Goal: Feedback & Contribution: Leave review/rating

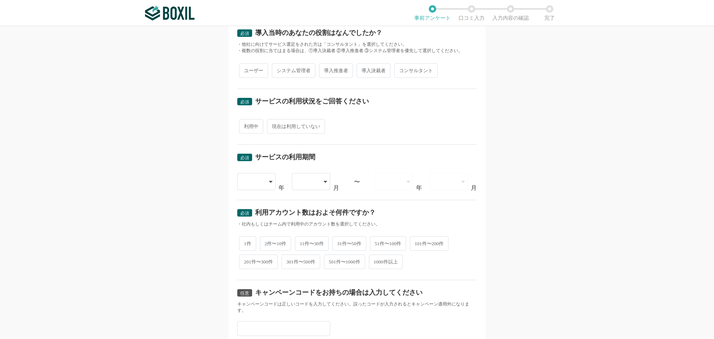
scroll to position [254, 0]
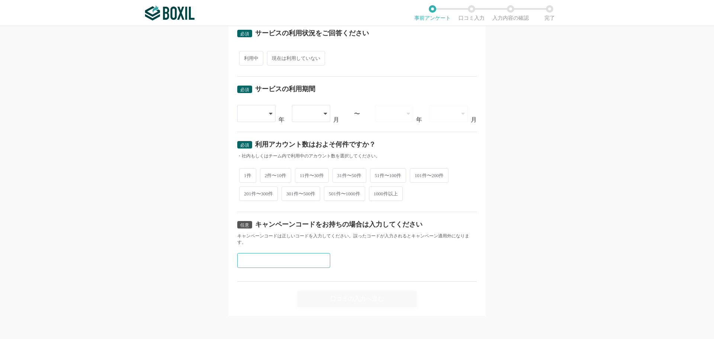
click at [267, 261] on input "text" at bounding box center [283, 260] width 93 height 15
type input "B"
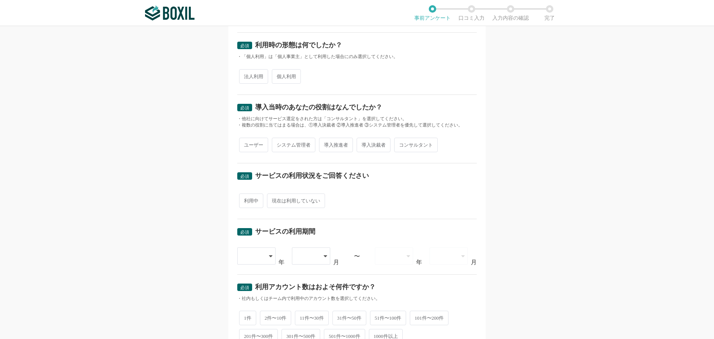
scroll to position [0, 0]
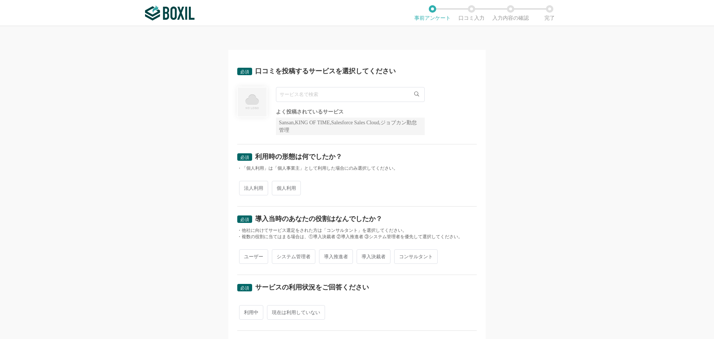
click at [299, 92] on input "text" at bounding box center [350, 94] width 149 height 15
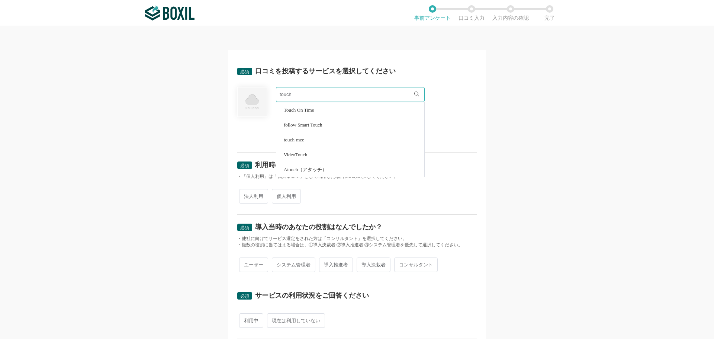
click at [302, 114] on li "Touch On Time" at bounding box center [350, 109] width 148 height 15
type input "Touch On Time"
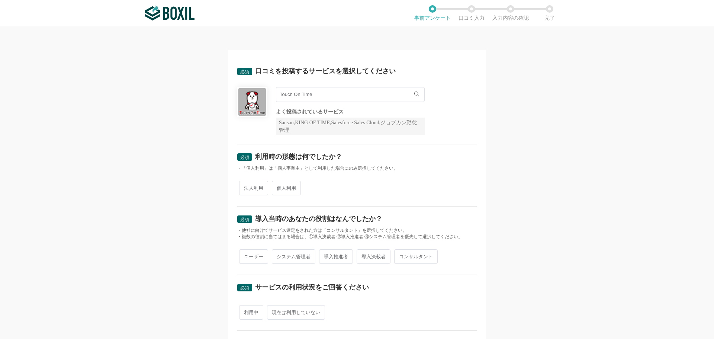
click at [279, 187] on span "個人利用" at bounding box center [286, 188] width 29 height 14
click at [278, 187] on input "個人利用" at bounding box center [276, 184] width 5 height 5
radio input "true"
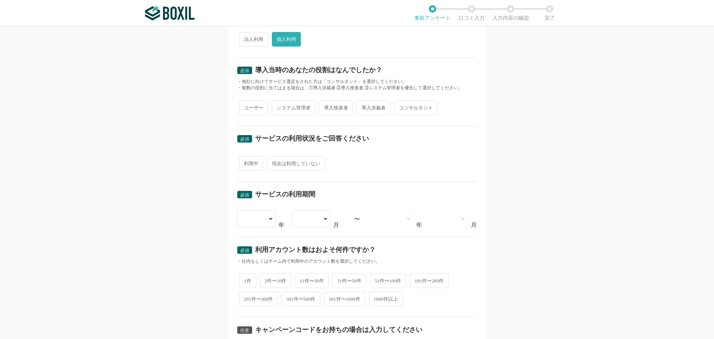
scroll to position [112, 0]
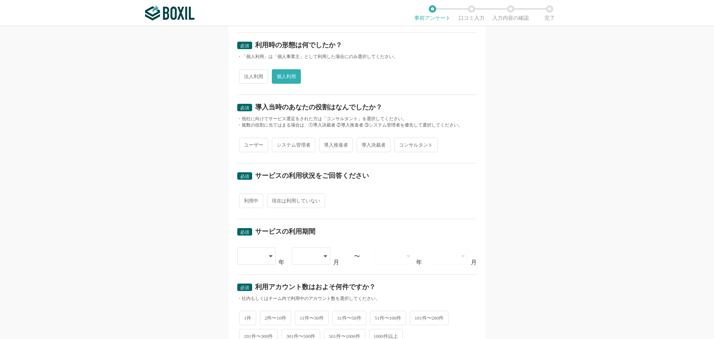
click at [252, 145] on span "ユーザー" at bounding box center [253, 145] width 29 height 14
click at [246, 144] on input "ユーザー" at bounding box center [243, 141] width 5 height 5
radio input "true"
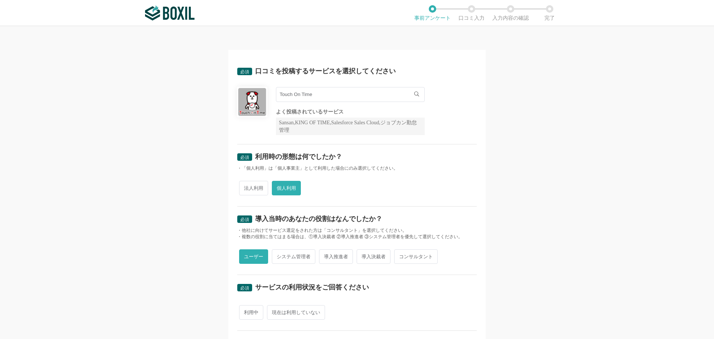
scroll to position [186, 0]
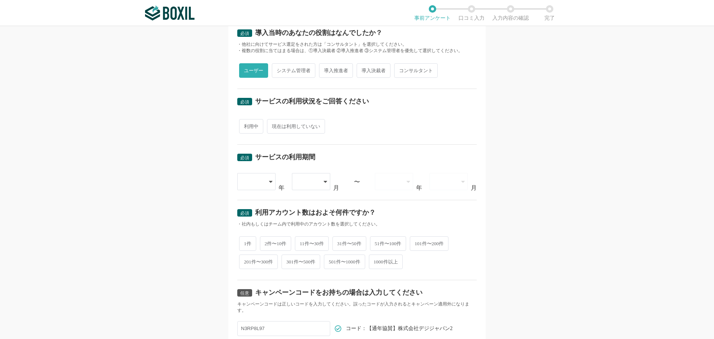
click at [283, 126] on span "現在は利用していない" at bounding box center [296, 126] width 58 height 14
click at [274, 125] on input "現在は利用していない" at bounding box center [271, 122] width 5 height 5
radio input "true"
click at [265, 175] on div at bounding box center [256, 181] width 38 height 17
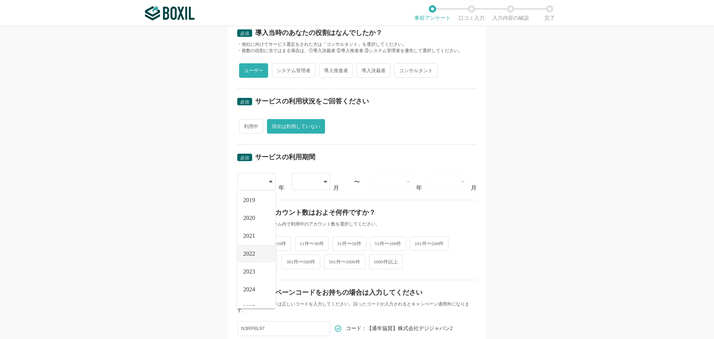
scroll to position [74, 0]
click at [253, 254] on span "2022" at bounding box center [249, 253] width 12 height 6
click at [324, 177] on div at bounding box center [311, 181] width 38 height 17
click at [298, 251] on li "04" at bounding box center [311, 256] width 38 height 18
click at [399, 190] on div "必須 サービスの利用期間 [DATE] [DATE] [DATE] [DATE] [DATE] [DATE] [DATE] [DATE] [DATE] [DA…" at bounding box center [356, 172] width 239 height 55
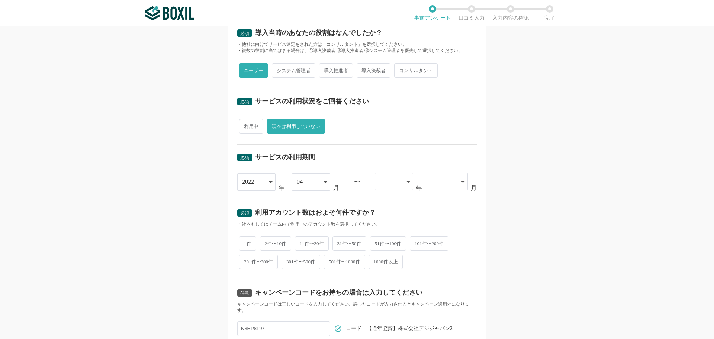
click at [401, 180] on div at bounding box center [394, 181] width 38 height 17
click at [387, 221] on span "2023" at bounding box center [387, 220] width 12 height 6
click at [461, 180] on icon at bounding box center [463, 181] width 4 height 6
click at [442, 268] on li "05" at bounding box center [448, 274] width 38 height 18
click at [267, 243] on span "2件〜10件" at bounding box center [276, 242] width 32 height 14
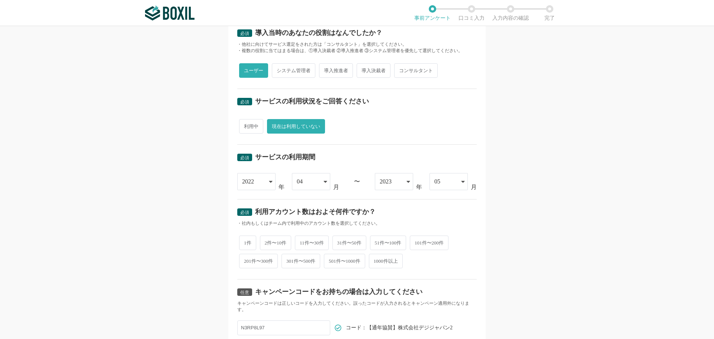
click at [267, 241] on input "2件〜10件" at bounding box center [264, 238] width 5 height 5
radio input "true"
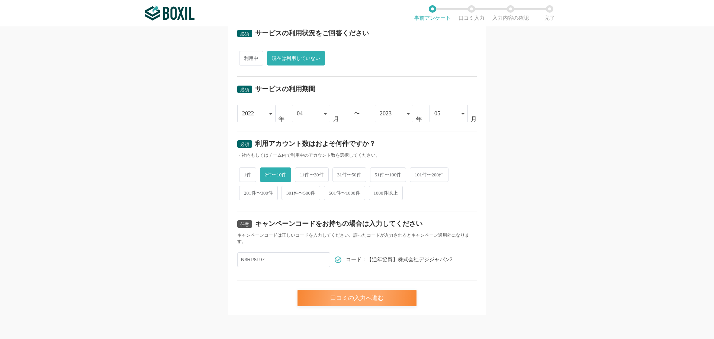
click at [348, 300] on div "口コミの入力へ進む" at bounding box center [356, 298] width 119 height 16
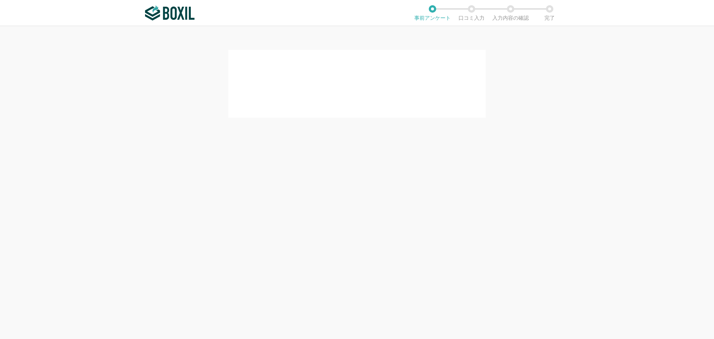
scroll to position [0, 0]
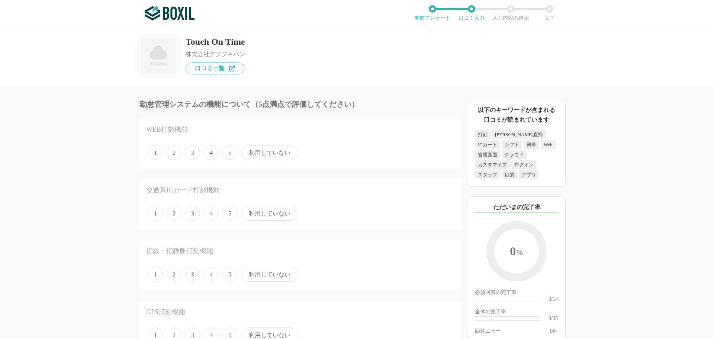
click at [209, 152] on span "4" at bounding box center [211, 152] width 15 height 15
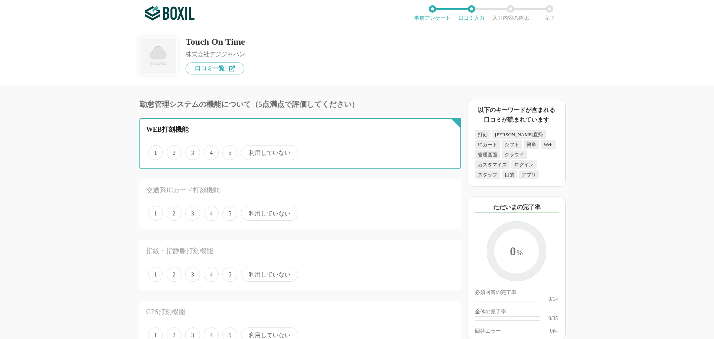
click at [209, 151] on input "4" at bounding box center [208, 148] width 5 height 5
radio input "true"
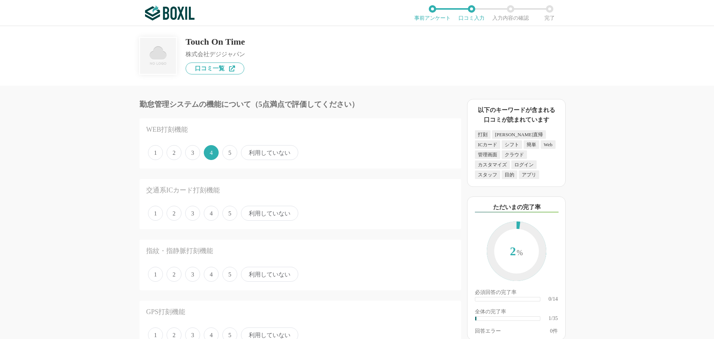
click at [215, 213] on span "4" at bounding box center [211, 213] width 15 height 15
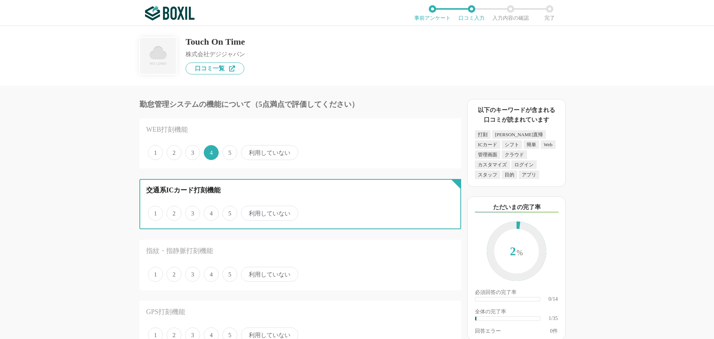
click at [210, 212] on input "4" at bounding box center [208, 209] width 5 height 5
radio input "true"
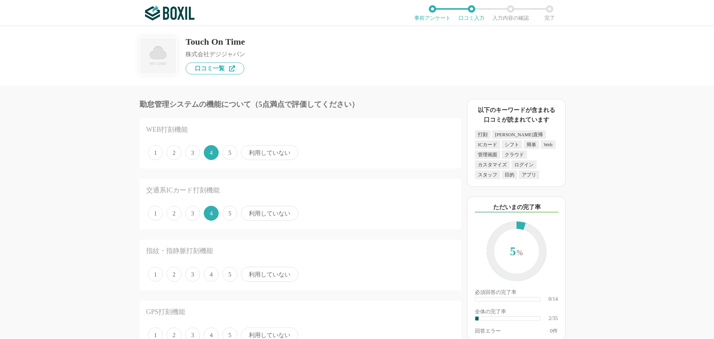
click at [214, 272] on span "4" at bounding box center [211, 274] width 15 height 15
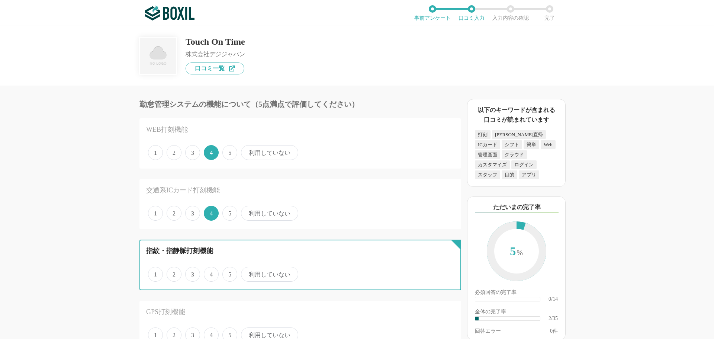
click at [210, 272] on input "4" at bounding box center [208, 270] width 5 height 5
radio input "true"
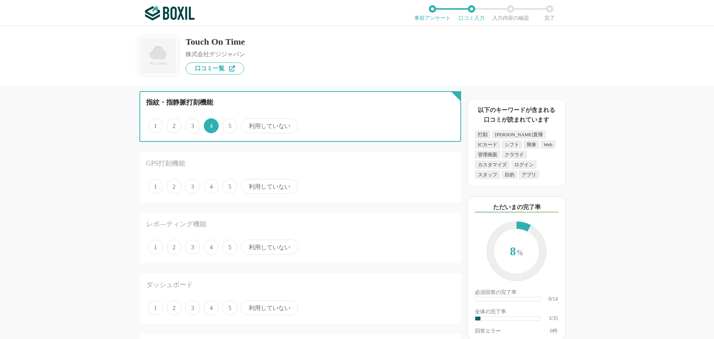
scroll to position [149, 0]
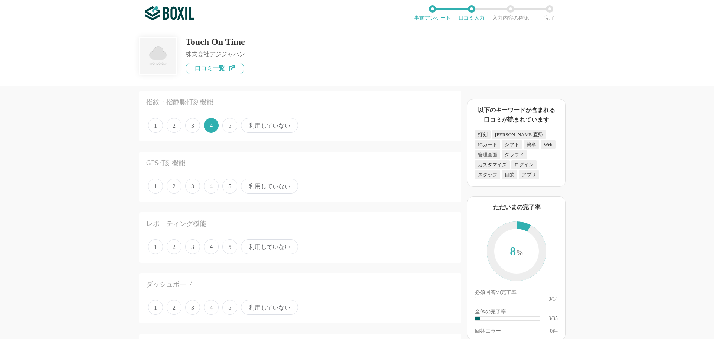
click at [215, 184] on span "4" at bounding box center [211, 185] width 15 height 15
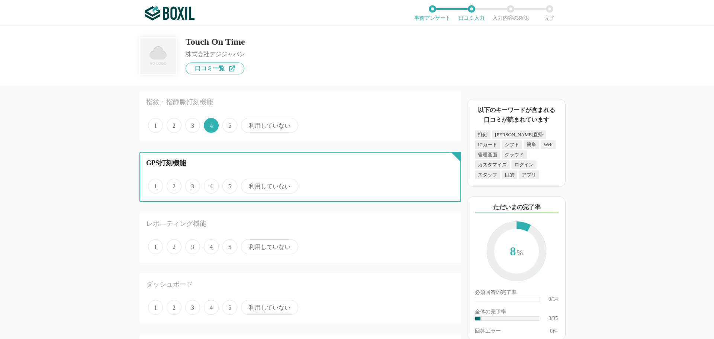
click at [210, 184] on input "4" at bounding box center [208, 182] width 5 height 5
radio input "true"
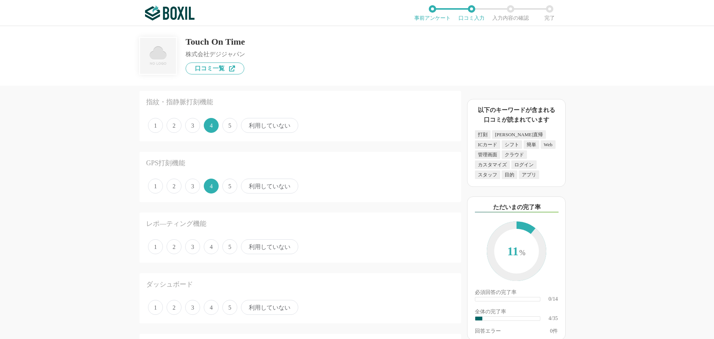
click at [250, 185] on span "利用していない" at bounding box center [269, 185] width 57 height 15
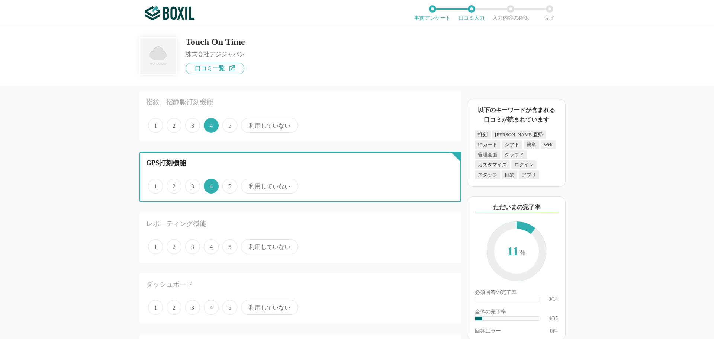
click at [248, 184] on input "利用していない" at bounding box center [245, 182] width 5 height 5
radio input "true"
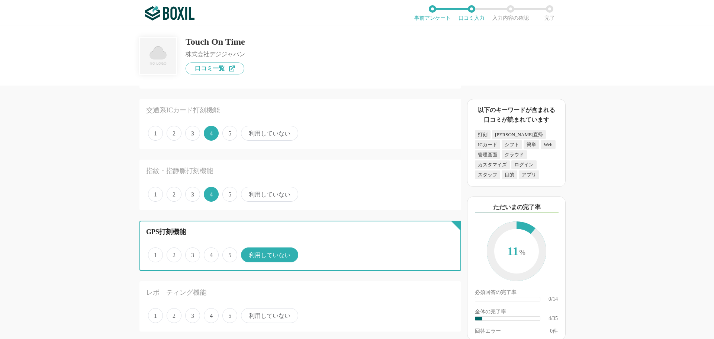
scroll to position [74, 0]
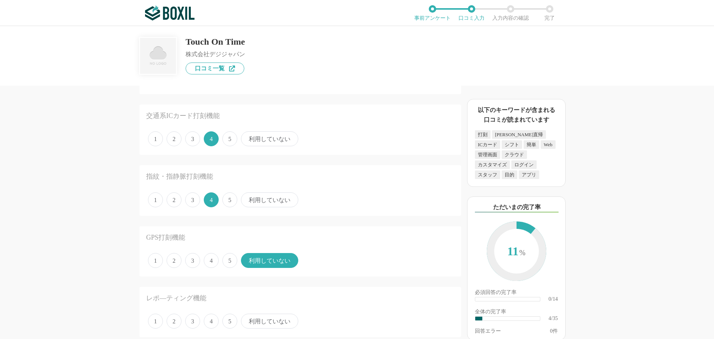
click at [252, 200] on span "利用していない" at bounding box center [269, 199] width 57 height 15
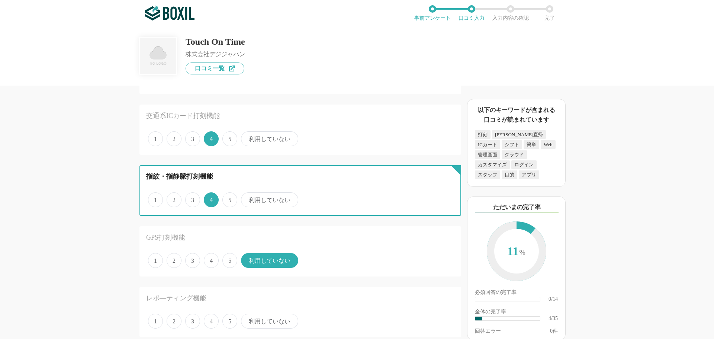
click at [248, 198] on input "利用していない" at bounding box center [245, 195] width 5 height 5
radio input "true"
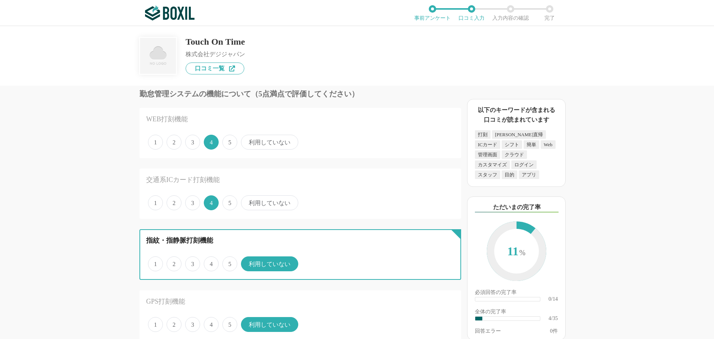
scroll to position [0, 0]
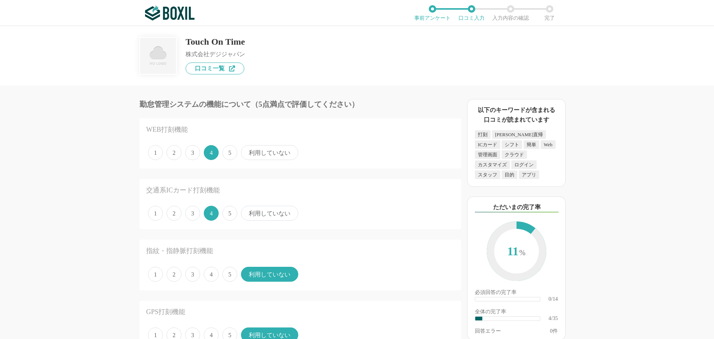
click at [255, 204] on div "1 2 3 4 5 利用していない" at bounding box center [300, 213] width 308 height 19
click at [257, 210] on span "利用していない" at bounding box center [269, 213] width 57 height 15
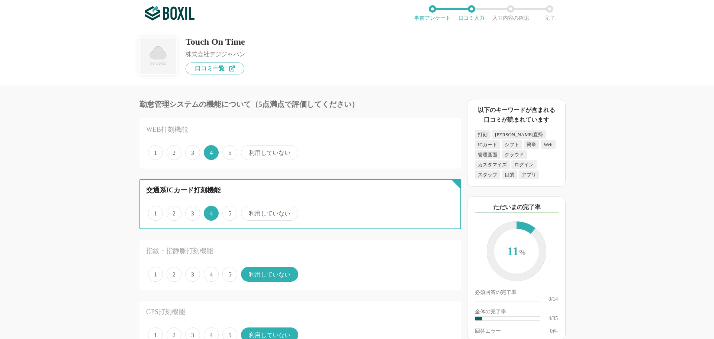
click at [248, 210] on input "利用していない" at bounding box center [245, 209] width 5 height 5
radio input "true"
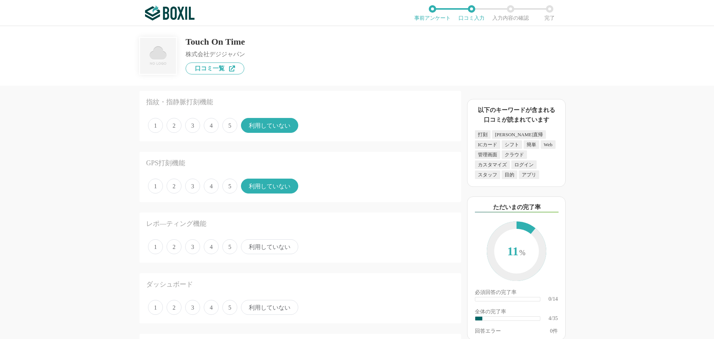
click at [261, 253] on span "利用していない" at bounding box center [269, 246] width 57 height 15
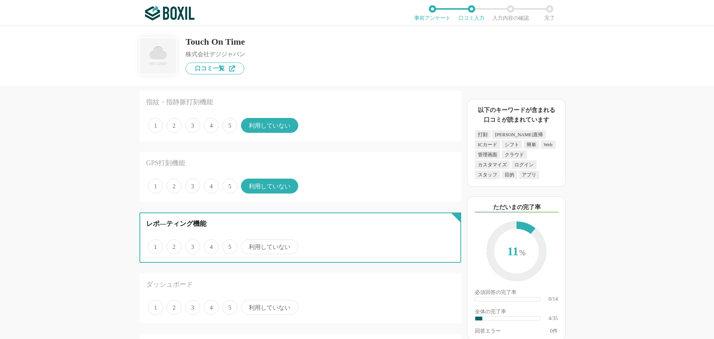
click at [248, 245] on input "利用していない" at bounding box center [245, 242] width 5 height 5
radio input "true"
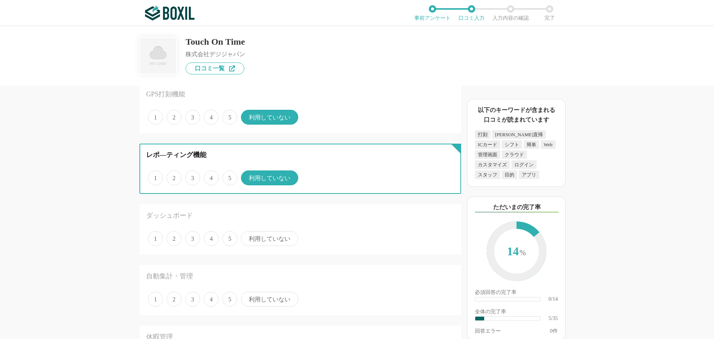
scroll to position [223, 0]
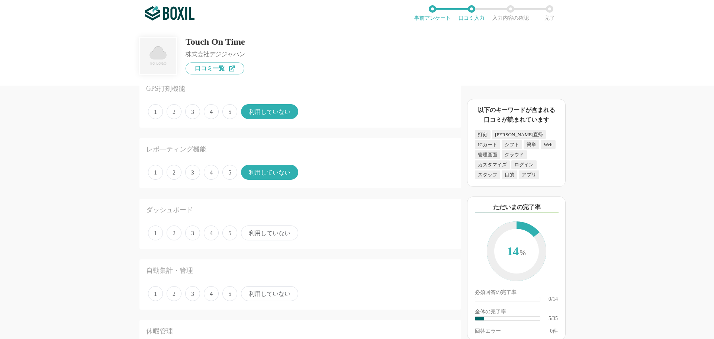
click at [215, 235] on span "4" at bounding box center [211, 232] width 15 height 15
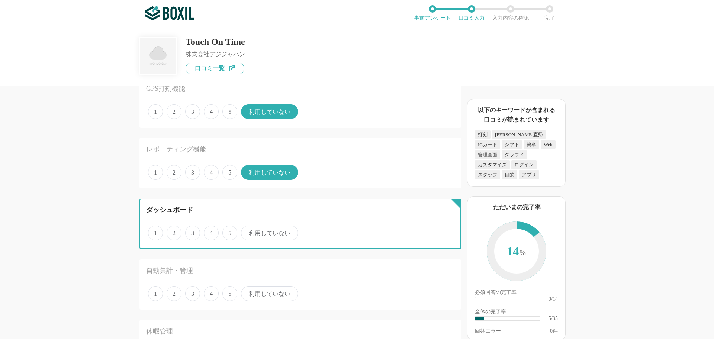
click at [210, 231] on input "4" at bounding box center [208, 228] width 5 height 5
radio input "true"
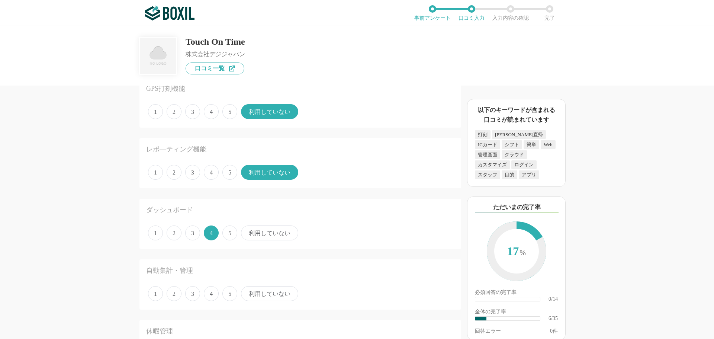
click at [265, 296] on span "利用していない" at bounding box center [269, 293] width 57 height 15
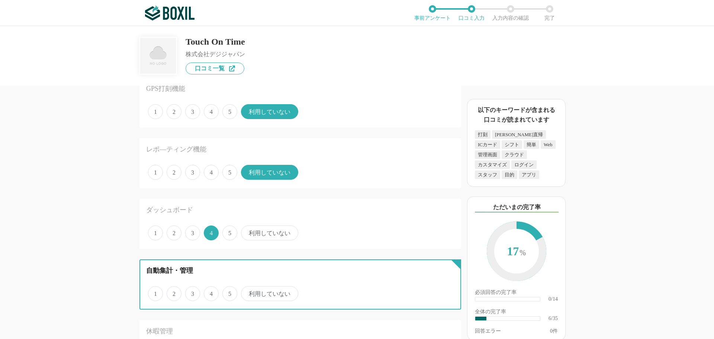
click at [248, 292] on input "利用していない" at bounding box center [245, 289] width 5 height 5
radio input "true"
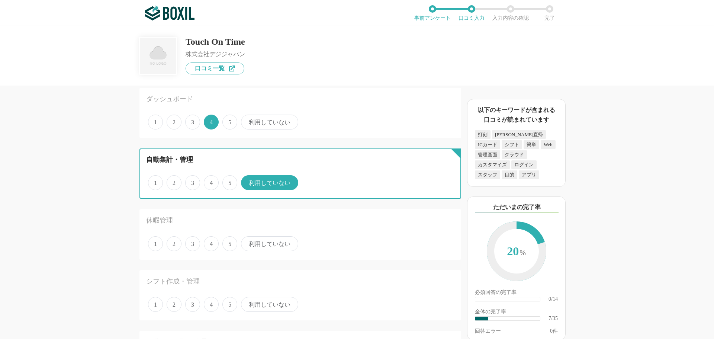
scroll to position [335, 0]
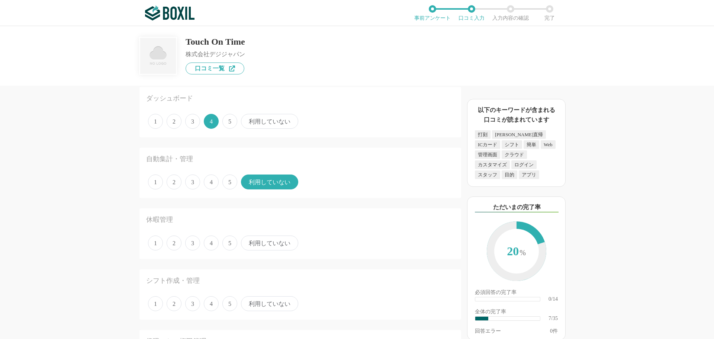
click at [259, 239] on span "利用していない" at bounding box center [269, 242] width 57 height 15
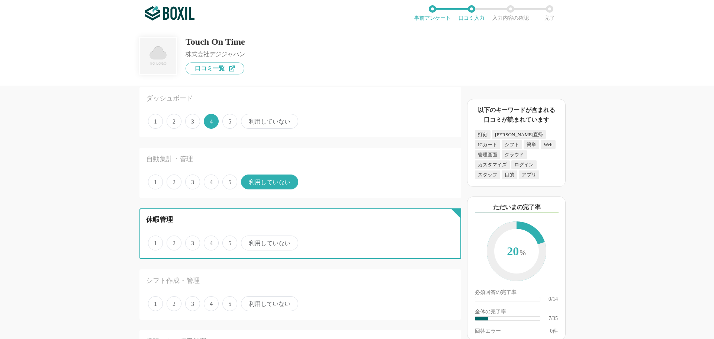
click at [248, 239] on input "利用していない" at bounding box center [245, 238] width 5 height 5
radio input "true"
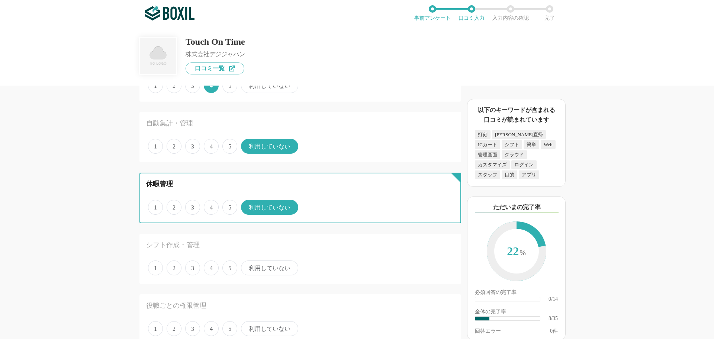
scroll to position [409, 0]
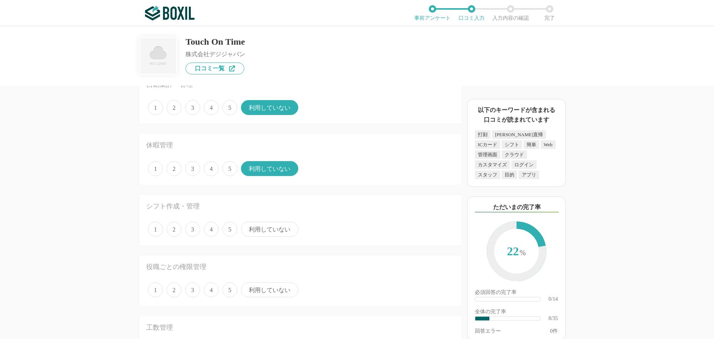
click at [214, 229] on span "4" at bounding box center [211, 229] width 15 height 15
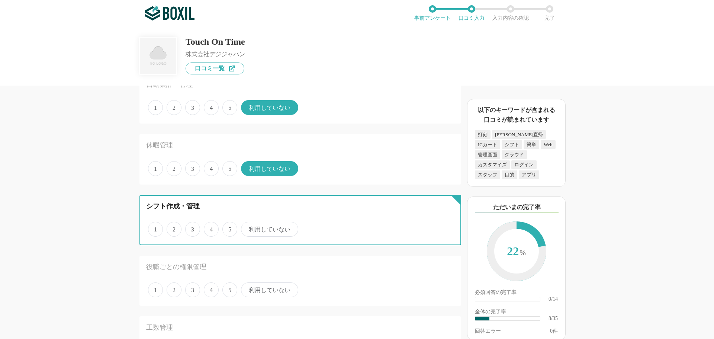
click at [210, 228] on input "4" at bounding box center [208, 225] width 5 height 5
radio input "true"
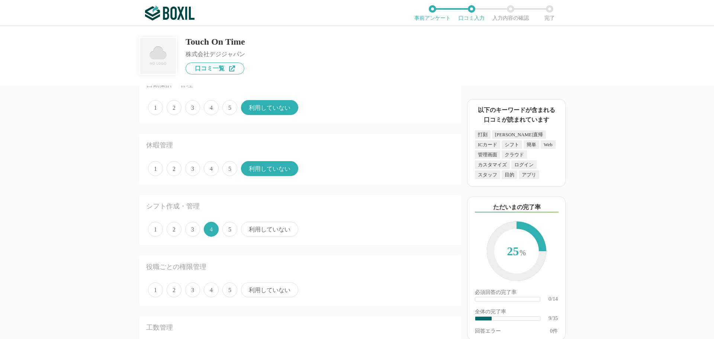
click at [259, 292] on span "利用していない" at bounding box center [269, 289] width 57 height 15
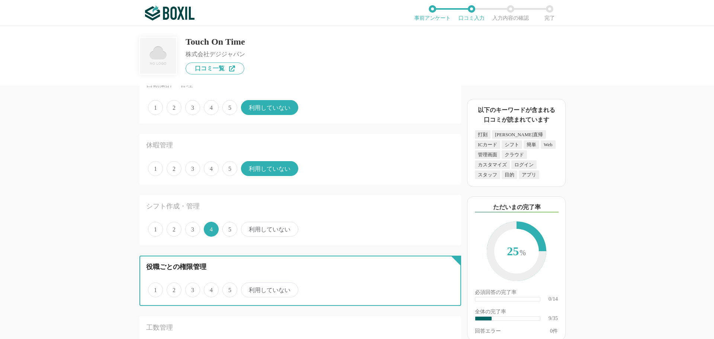
click at [248, 288] on input "利用していない" at bounding box center [245, 285] width 5 height 5
radio input "true"
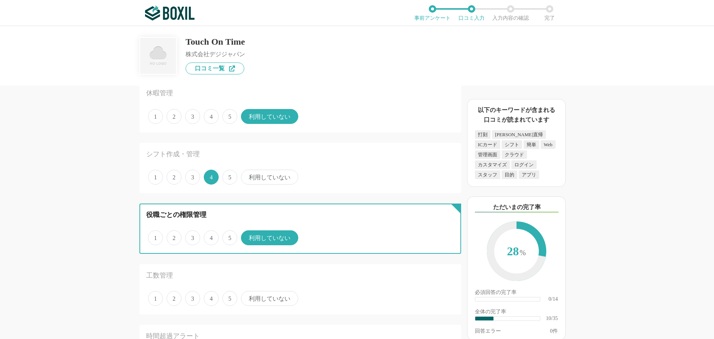
scroll to position [558, 0]
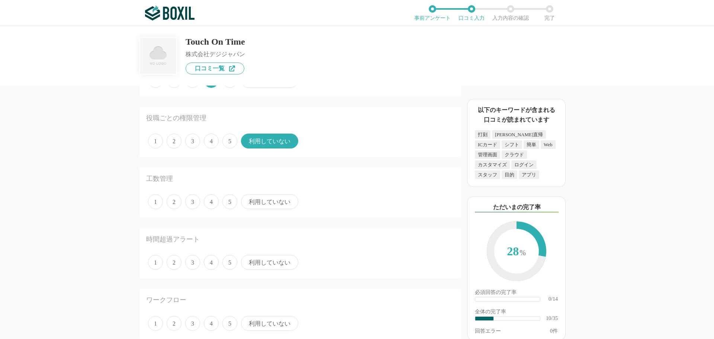
click at [255, 193] on div "1 2 3 4 5 利用していない" at bounding box center [300, 201] width 308 height 19
click at [255, 197] on span "利用していない" at bounding box center [269, 201] width 57 height 15
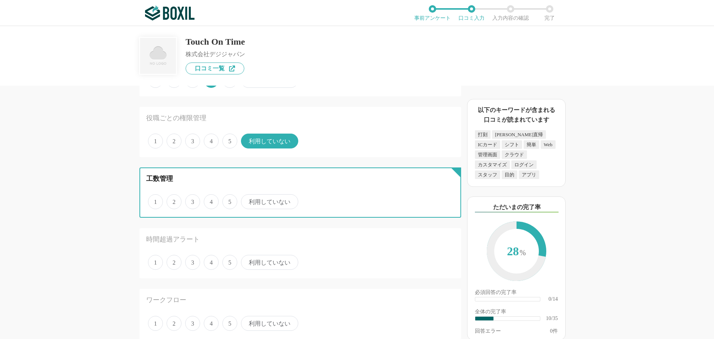
click at [248, 197] on input "利用していない" at bounding box center [245, 197] width 5 height 5
radio input "true"
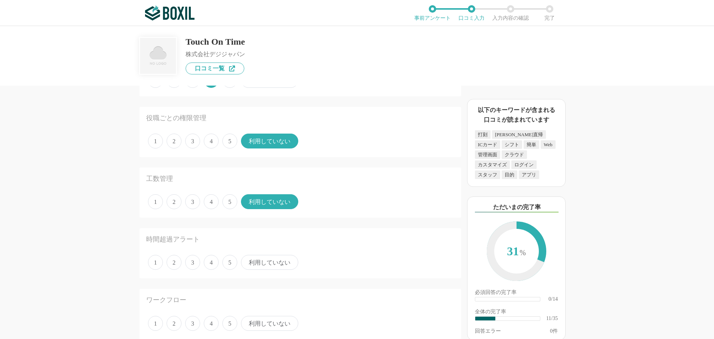
click at [261, 261] on span "利用していない" at bounding box center [269, 262] width 57 height 15
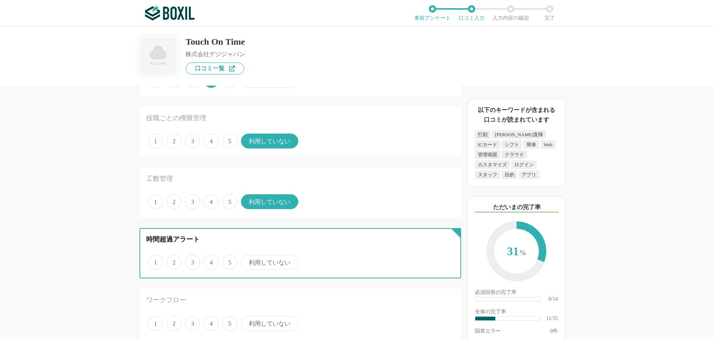
click at [248, 261] on input "利用していない" at bounding box center [245, 258] width 5 height 5
radio input "true"
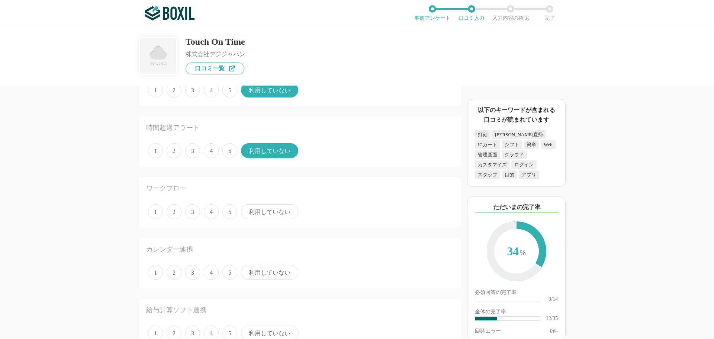
click at [211, 213] on span "4" at bounding box center [211, 211] width 15 height 15
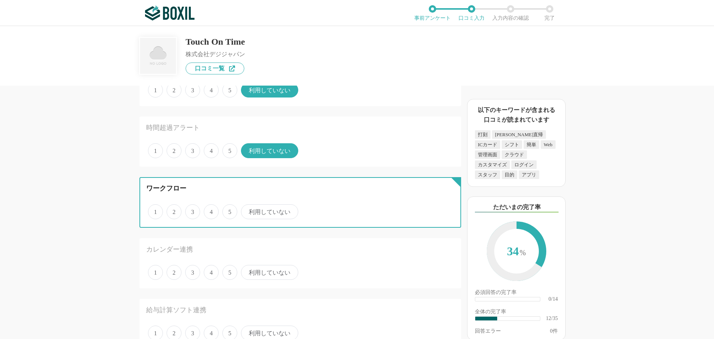
click at [210, 210] on input "4" at bounding box center [208, 207] width 5 height 5
radio input "true"
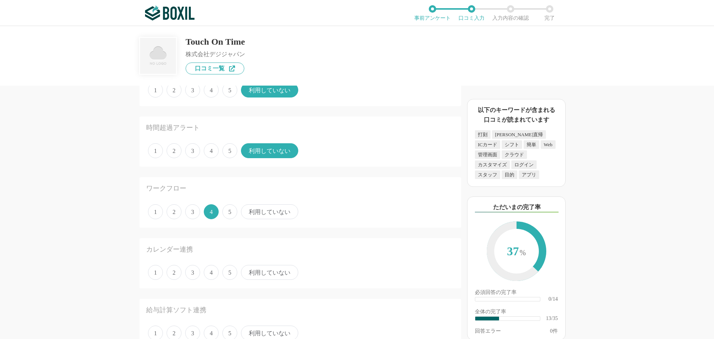
click at [263, 269] on span "利用していない" at bounding box center [269, 272] width 57 height 15
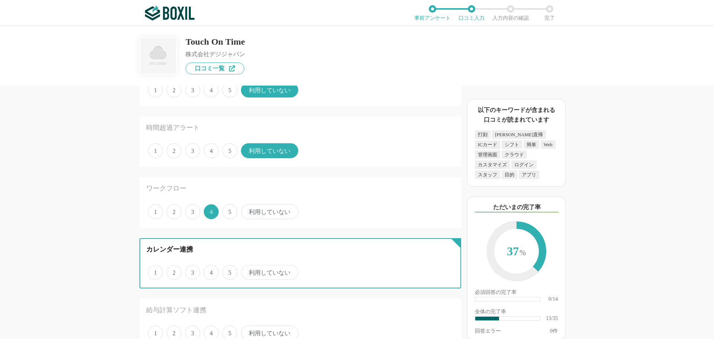
click at [248, 269] on input "利用していない" at bounding box center [245, 268] width 5 height 5
radio input "true"
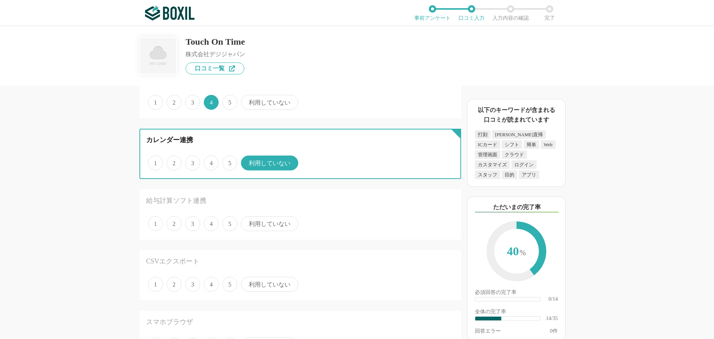
scroll to position [781, 0]
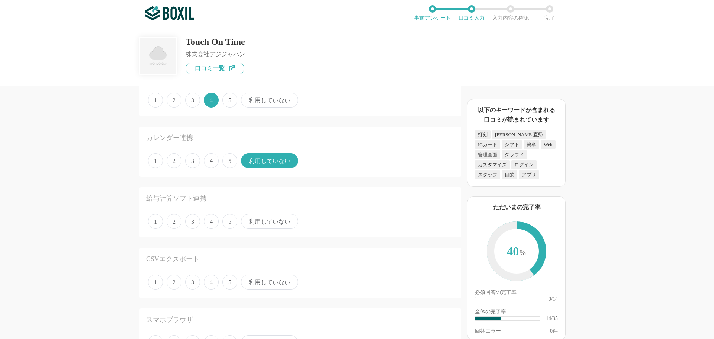
click at [258, 222] on span "利用していない" at bounding box center [269, 221] width 57 height 15
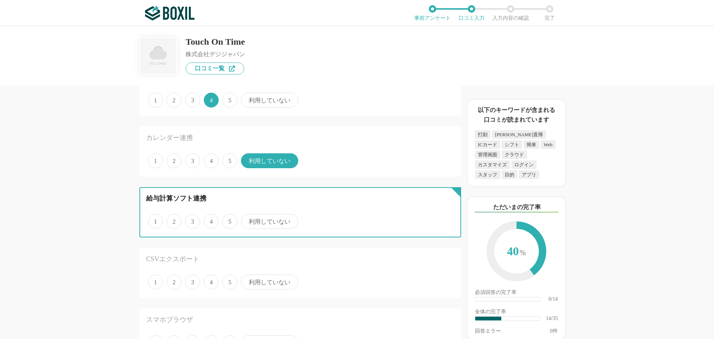
click at [248, 220] on input "利用していない" at bounding box center [245, 217] width 5 height 5
radio input "true"
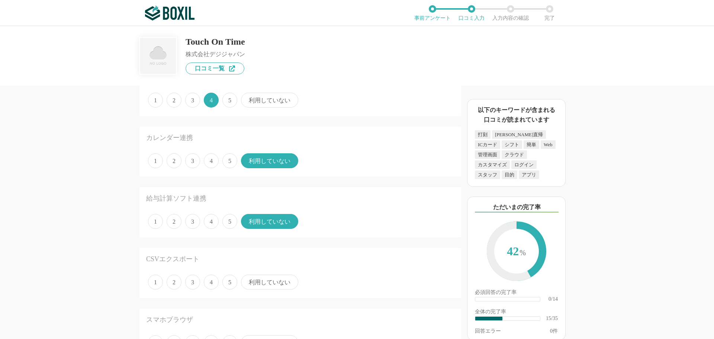
click at [264, 281] on span "利用していない" at bounding box center [269, 281] width 57 height 15
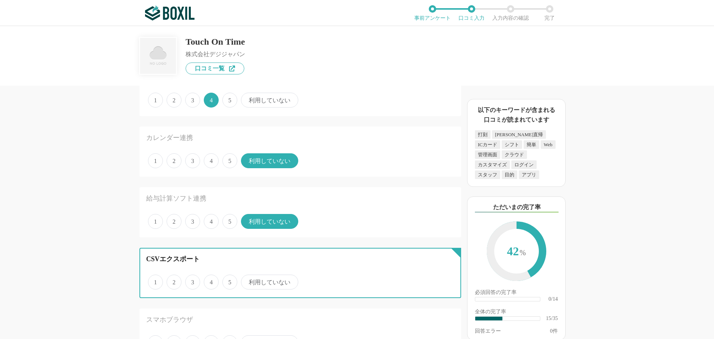
click at [248, 280] on input "利用していない" at bounding box center [245, 277] width 5 height 5
radio input "true"
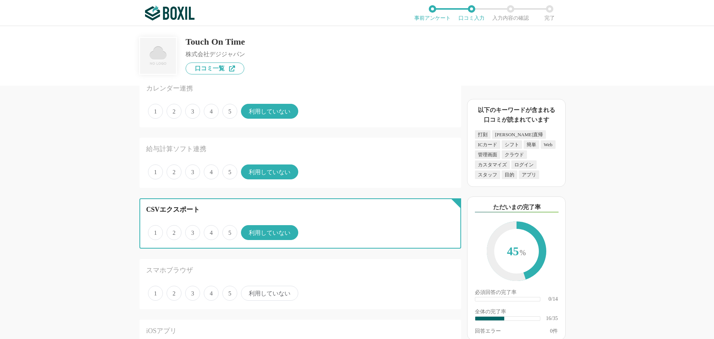
scroll to position [892, 0]
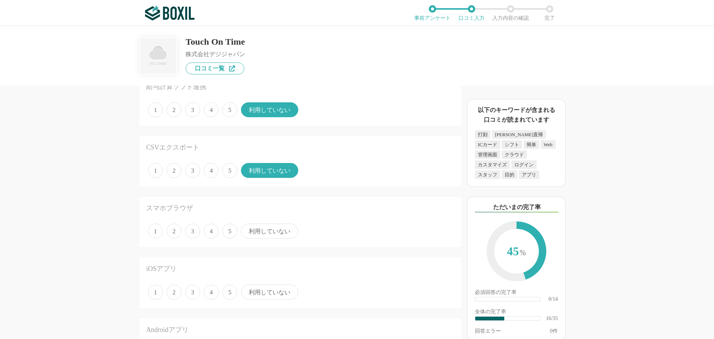
click at [214, 232] on span "4" at bounding box center [211, 230] width 15 height 15
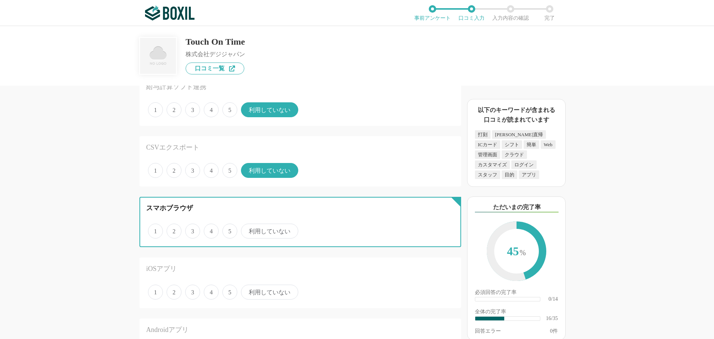
click at [210, 229] on input "4" at bounding box center [208, 227] width 5 height 5
radio input "true"
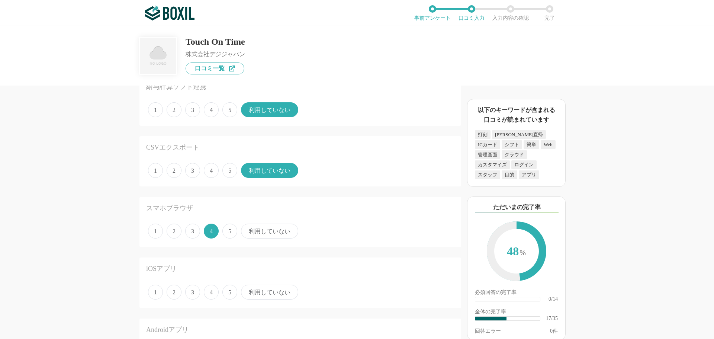
click at [213, 291] on span "4" at bounding box center [211, 291] width 15 height 15
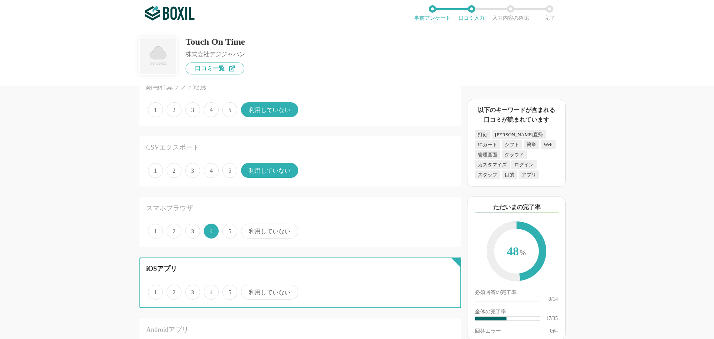
click at [210, 290] on input "4" at bounding box center [208, 288] width 5 height 5
radio input "true"
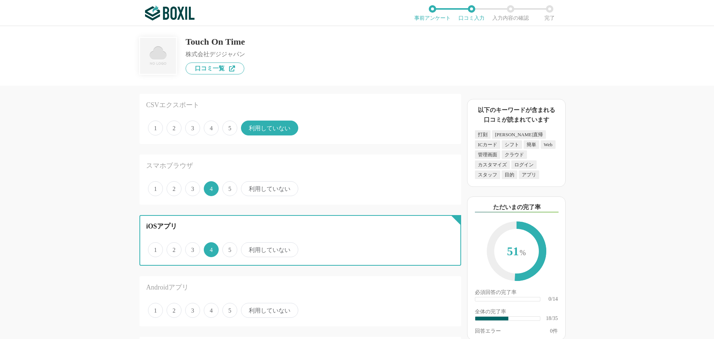
scroll to position [1004, 0]
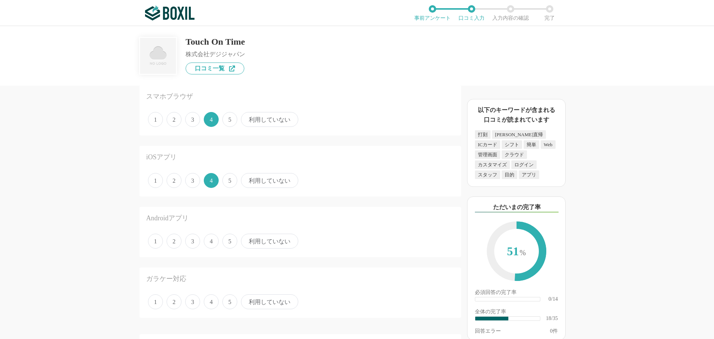
click at [256, 242] on span "利用していない" at bounding box center [269, 240] width 57 height 15
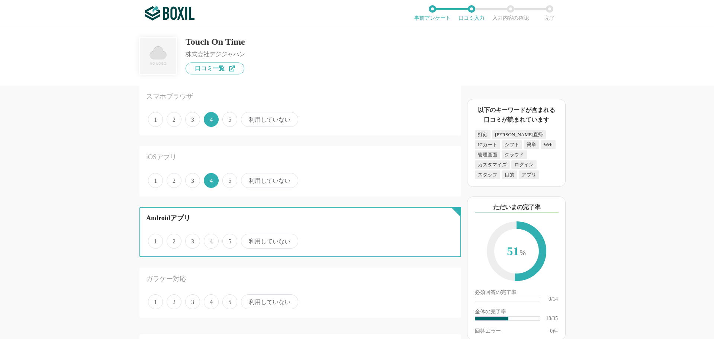
click at [248, 239] on input "利用していない" at bounding box center [245, 237] width 5 height 5
radio input "true"
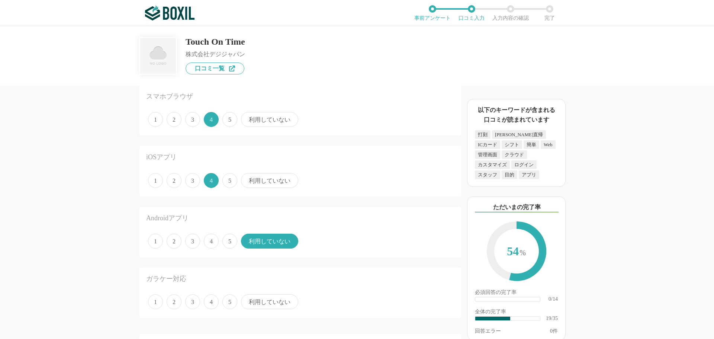
click at [253, 303] on span "利用していない" at bounding box center [269, 301] width 57 height 15
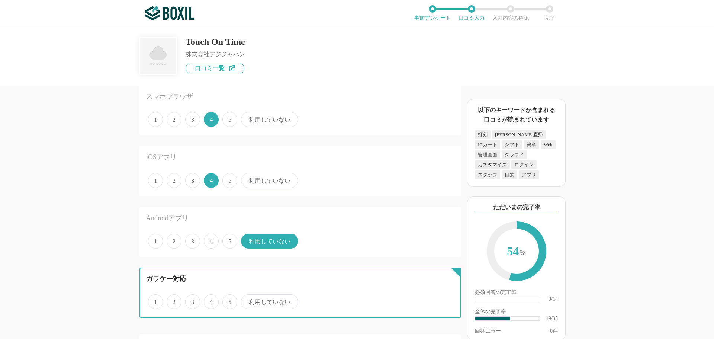
click at [248, 300] on input "利用していない" at bounding box center [245, 297] width 5 height 5
radio input "true"
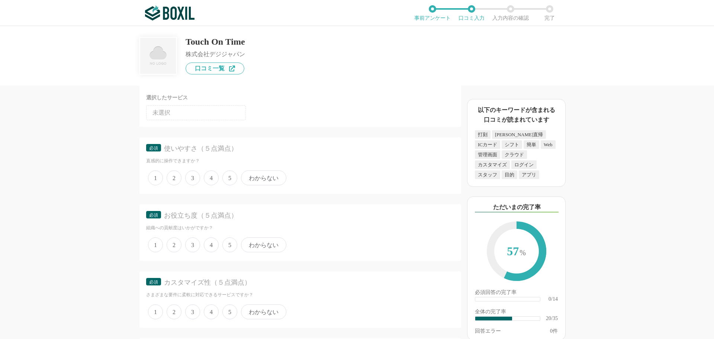
scroll to position [1301, 0]
click at [211, 178] on span "4" at bounding box center [211, 174] width 15 height 15
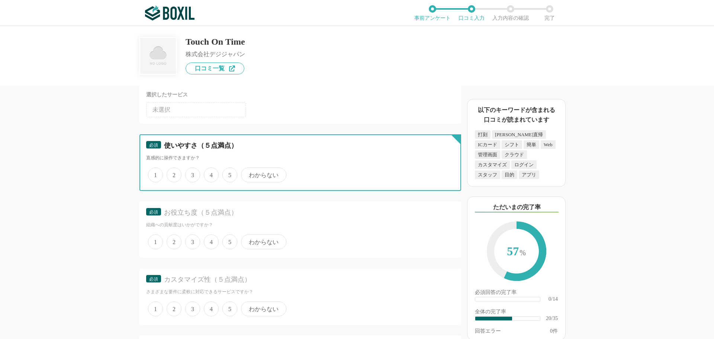
click at [210, 173] on input "4" at bounding box center [208, 170] width 5 height 5
radio input "true"
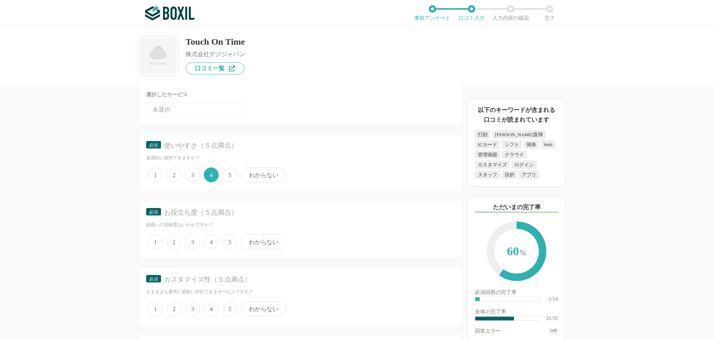
click at [214, 241] on span "4" at bounding box center [211, 241] width 15 height 15
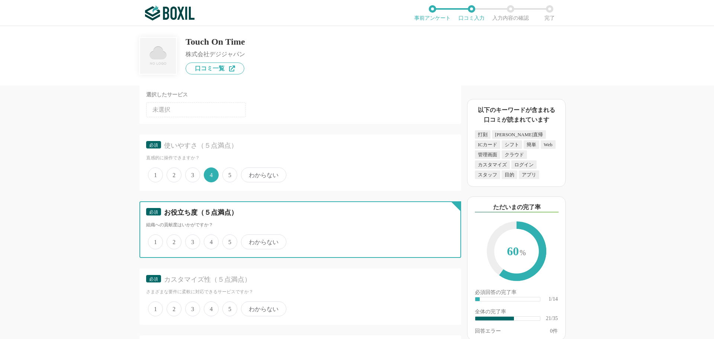
click at [210, 240] on input "4" at bounding box center [208, 237] width 5 height 5
radio input "true"
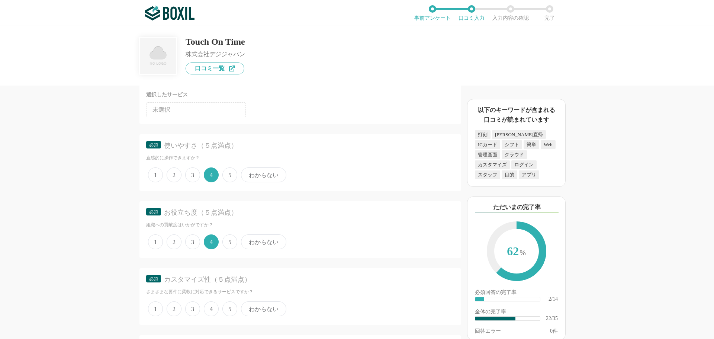
click at [210, 304] on span "4" at bounding box center [211, 308] width 15 height 15
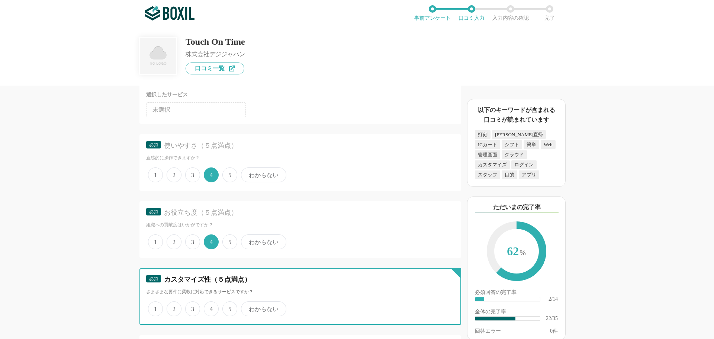
click at [210, 304] on input "4" at bounding box center [208, 304] width 5 height 5
radio input "true"
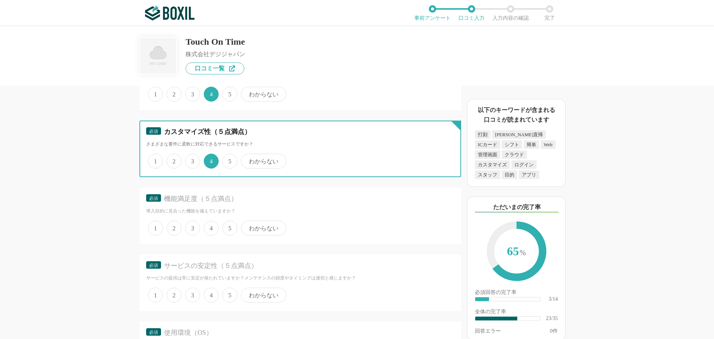
scroll to position [1450, 0]
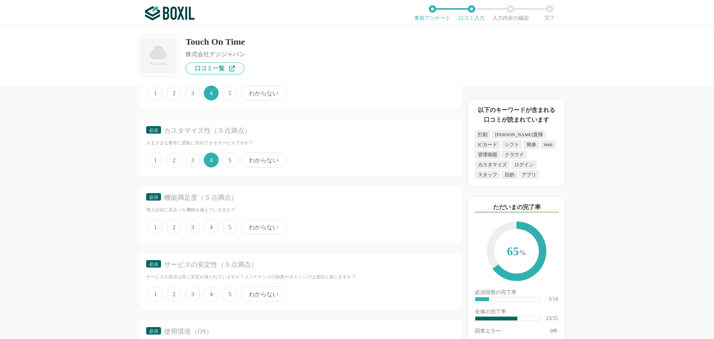
click at [215, 233] on span "4" at bounding box center [211, 226] width 15 height 15
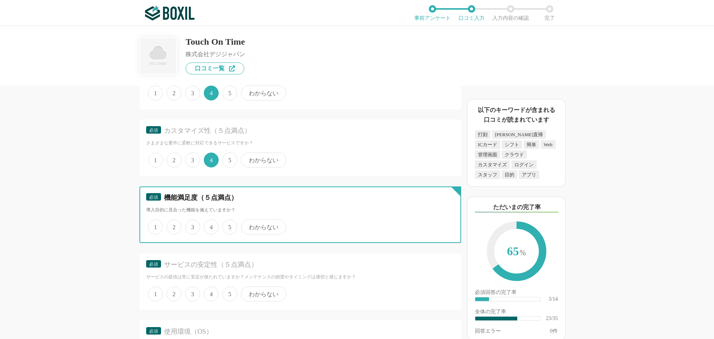
click at [210, 225] on input "4" at bounding box center [208, 222] width 5 height 5
radio input "true"
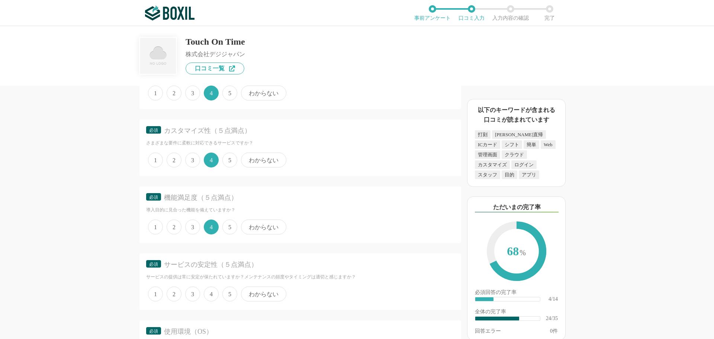
click at [211, 295] on span "4" at bounding box center [211, 293] width 15 height 15
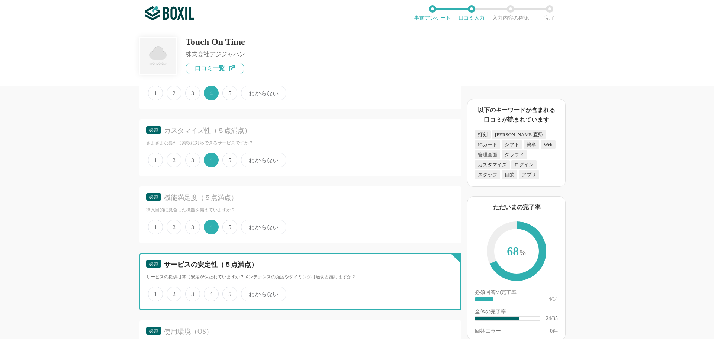
click at [210, 292] on input "4" at bounding box center [208, 289] width 5 height 5
radio input "true"
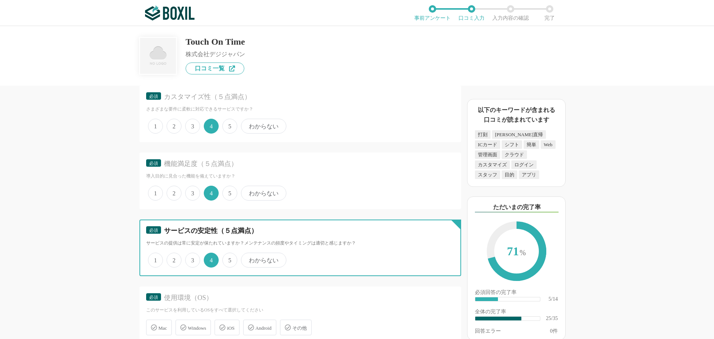
scroll to position [1524, 0]
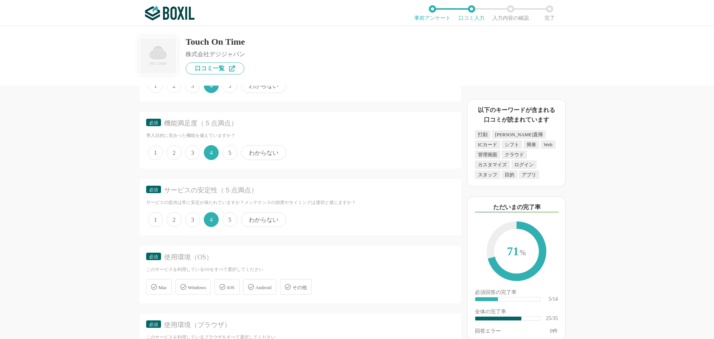
click at [199, 290] on span "Windows" at bounding box center [197, 287] width 18 height 6
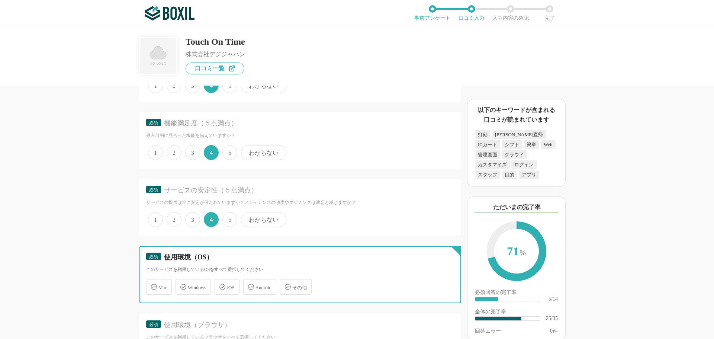
click at [182, 285] on input "Windows" at bounding box center [179, 282] width 5 height 5
checkbox input "true"
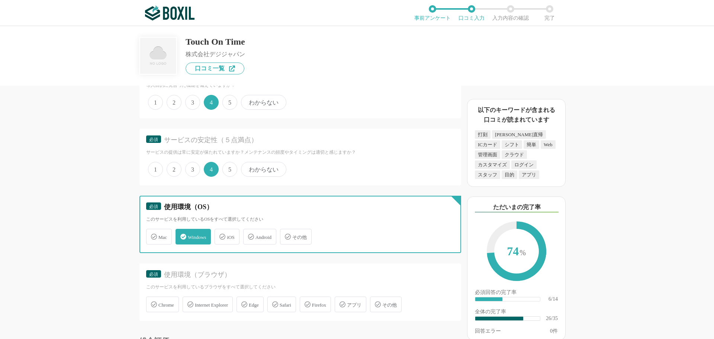
scroll to position [1673, 0]
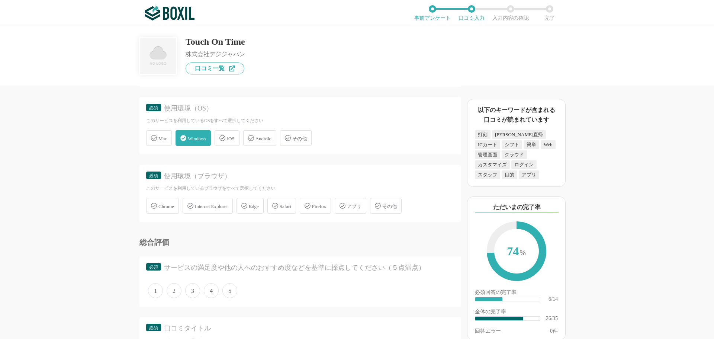
click at [179, 210] on div "Chrome" at bounding box center [162, 206] width 33 height 16
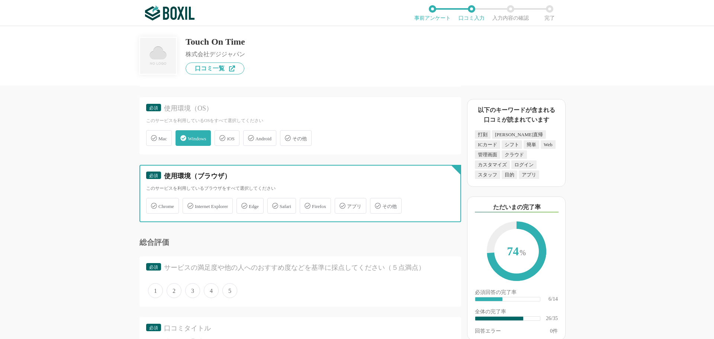
click at [152, 204] on input "Chrome" at bounding box center [150, 201] width 5 height 5
checkbox input "true"
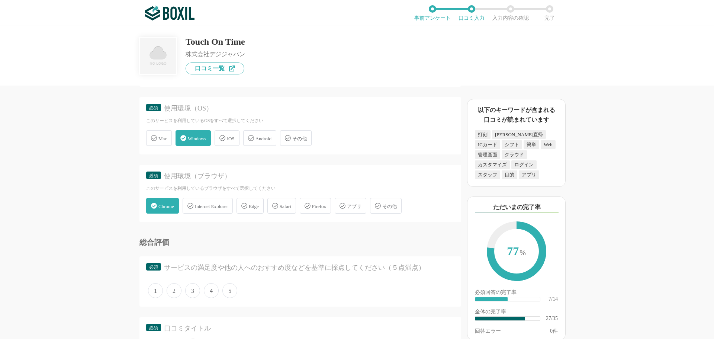
click at [210, 289] on span "4" at bounding box center [211, 290] width 15 height 15
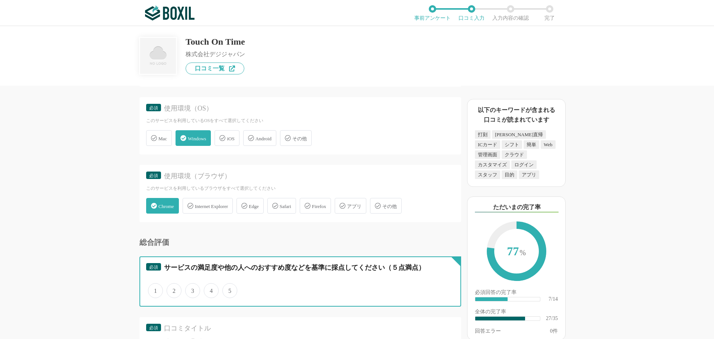
click at [210, 289] on input "4" at bounding box center [208, 286] width 5 height 5
radio input "true"
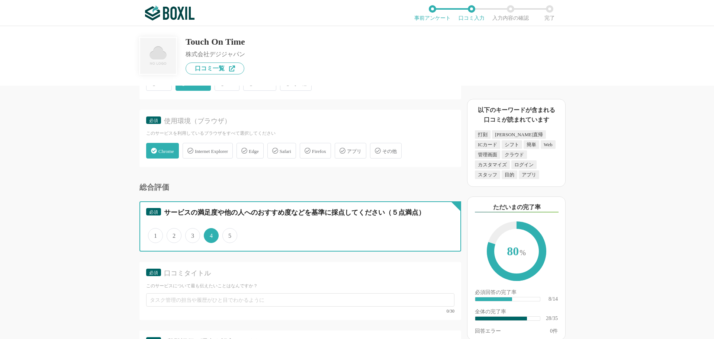
scroll to position [1822, 0]
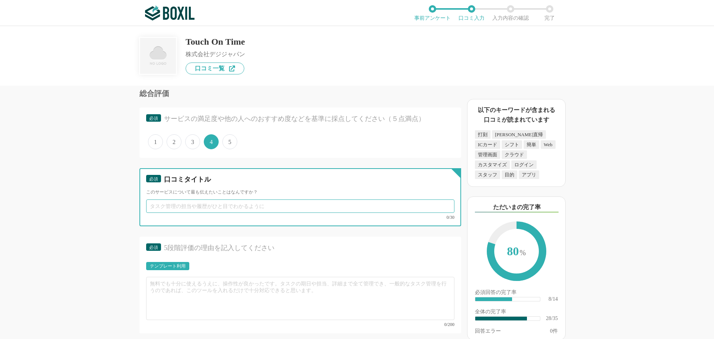
click at [171, 202] on input "text" at bounding box center [300, 205] width 308 height 13
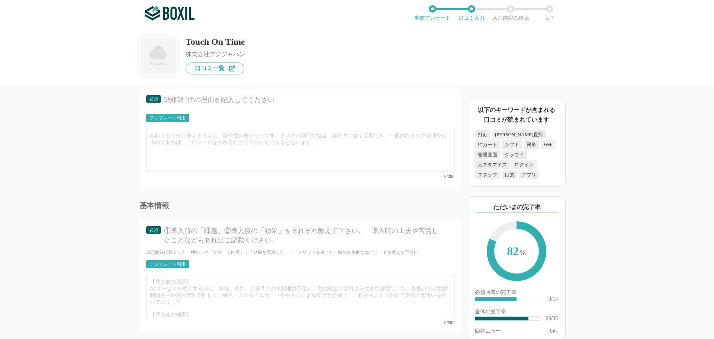
scroll to position [1970, 0]
type input "勤怠の見える化とコストダウンが可能に"
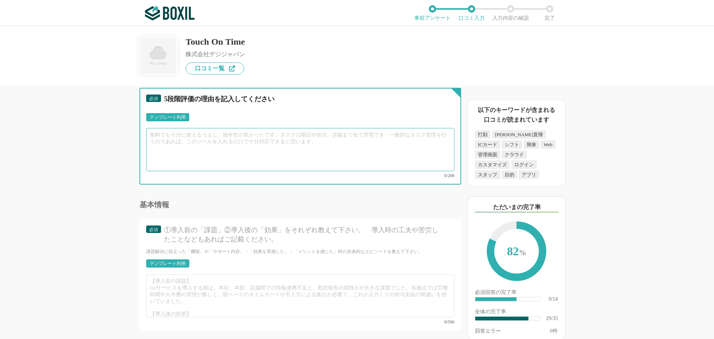
click at [160, 139] on textarea at bounding box center [300, 149] width 308 height 43
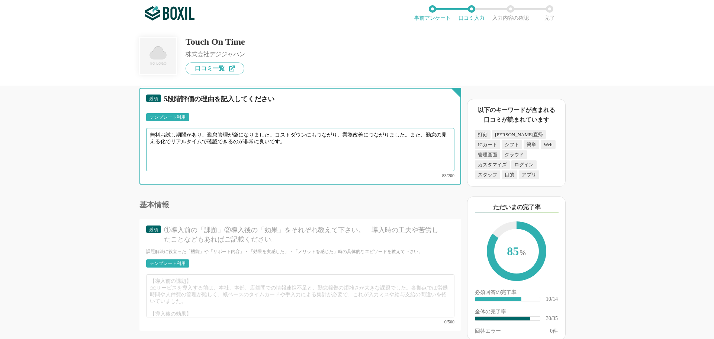
type textarea "無料お試し期間があり、勤怠管理が楽になりました。コストダウンにもつながり、業務改善につながりました。また、勤怠の見える化でリアルタイムで確認できるのが非常に良…"
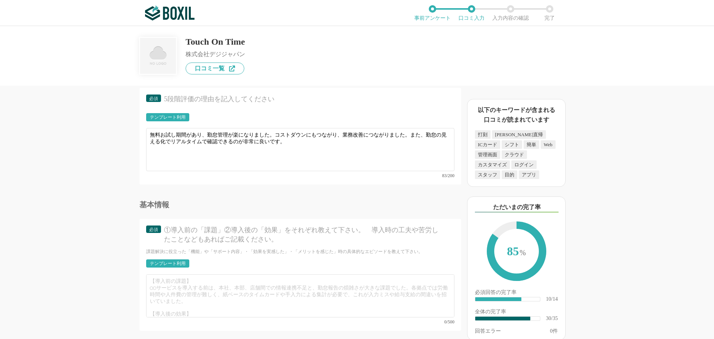
click at [168, 261] on div "テンプレート利用" at bounding box center [168, 263] width 36 height 4
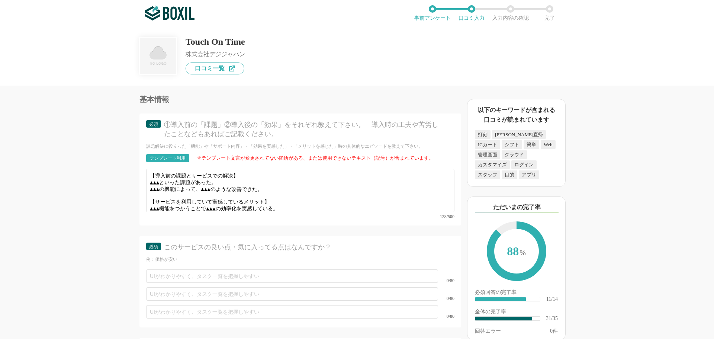
scroll to position [2082, 0]
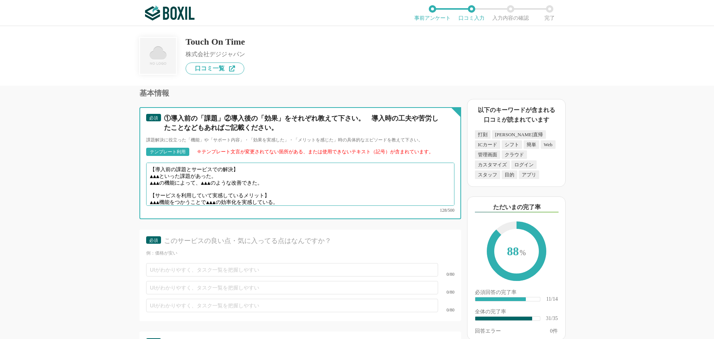
click at [168, 169] on textarea "【導入前の課題とサービスでの解決】 ▲▲▲といった課題があった。 ▲▲▲の機能によって、▲▲▲のような改善できた。 【サービスを利用していて実感しているメリッ…" at bounding box center [300, 183] width 308 height 43
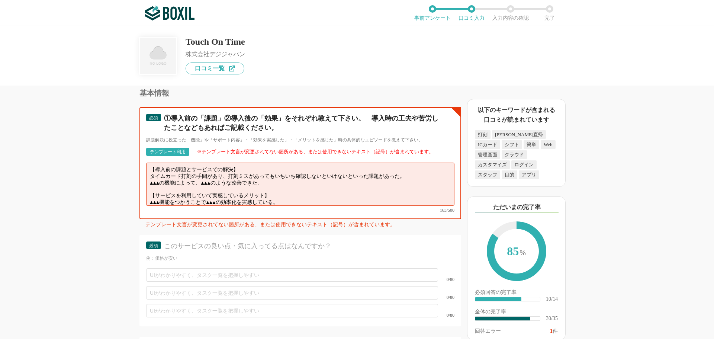
click at [274, 176] on textarea "【導入前の課題とサービスでの解決】 タイムカード打刻の手間があり、打刻ミスがあってもいちいち確認しないといけないといった課題があった。 ▲▲▲の機能によって、…" at bounding box center [300, 183] width 308 height 43
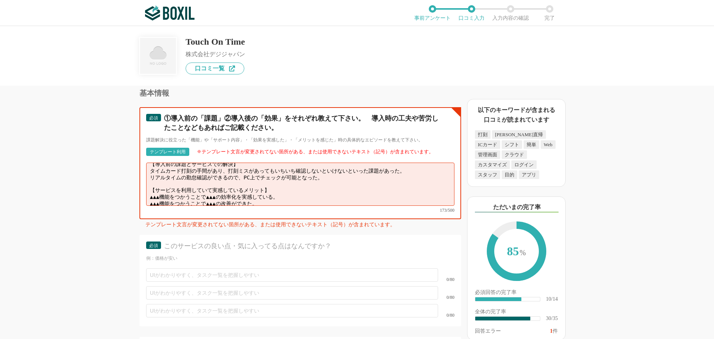
drag, startPoint x: 276, startPoint y: 191, endPoint x: 151, endPoint y: 180, distance: 125.4
click at [151, 180] on textarea "【導入前の課題とサービスでの解決】 タイムカード打刻の手間があり、打刻ミスがあってもいちいち確認しないといけないといった課題があった。 リアルタイムの勤怠確認…" at bounding box center [300, 183] width 308 height 43
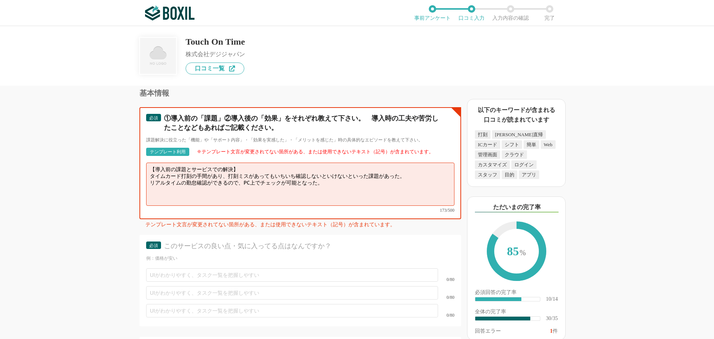
scroll to position [0, 0]
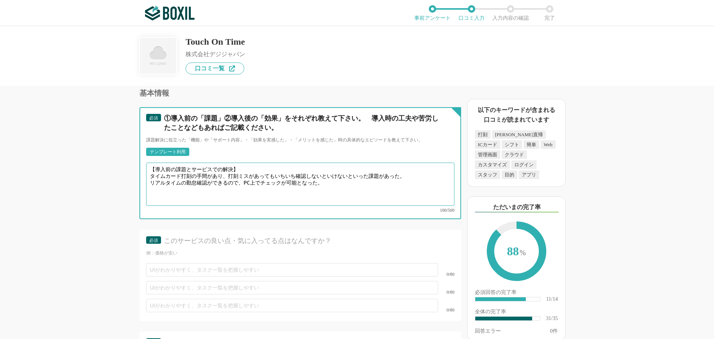
type textarea "【導入前の課題とサービスでの解決】 タイムカード打刻の手間があり、打刻ミスがあってもいちいち確認しないといけないといった課題があった。 リアルタイムの勤怠確認…"
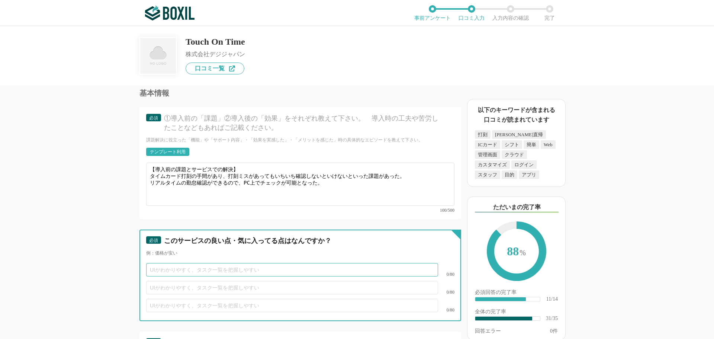
click at [157, 265] on input "text" at bounding box center [292, 269] width 292 height 13
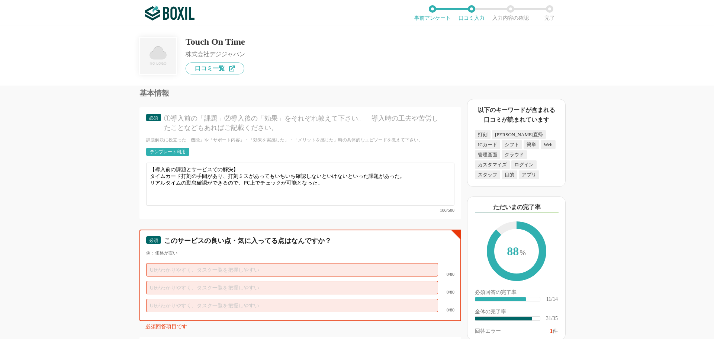
click at [167, 263] on input "text" at bounding box center [292, 269] width 292 height 13
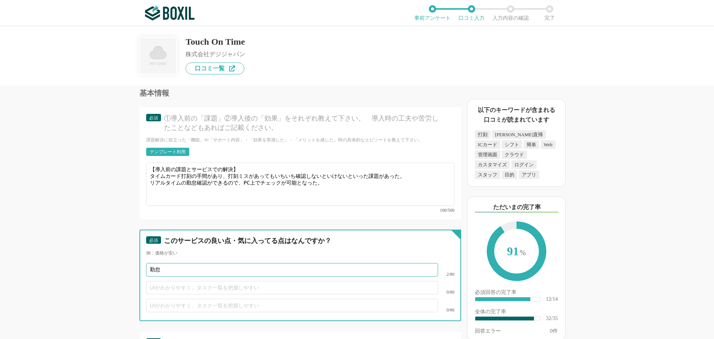
type input "勤"
type input "リアルタイムに勤怠が見れる点"
click at [161, 281] on input "text" at bounding box center [292, 287] width 292 height 13
type input "営業マンは直行直帰でもスマホで打刻が出来る点"
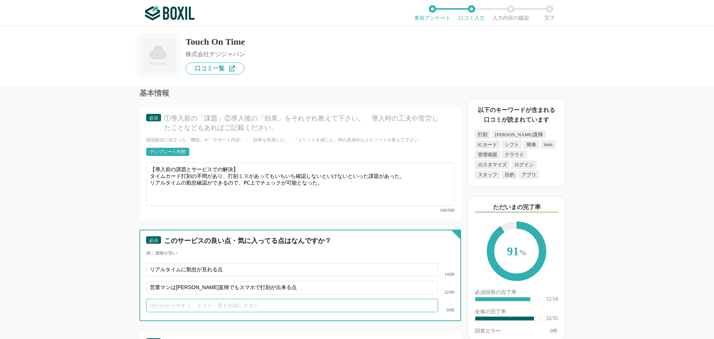
click at [168, 299] on input "text" at bounding box center [292, 305] width 292 height 13
click at [199, 299] on input "アラート機能で残業管理が" at bounding box center [292, 305] width 292 height 13
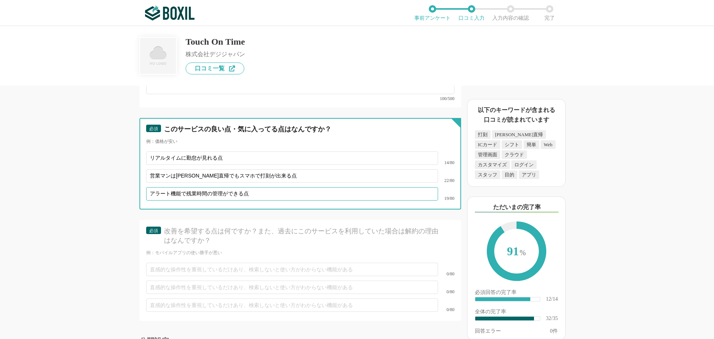
scroll to position [2296, 0]
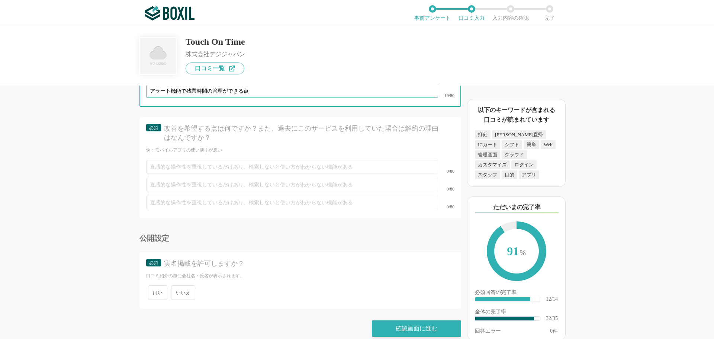
type input "アラート機能で残業時間の管理ができる点"
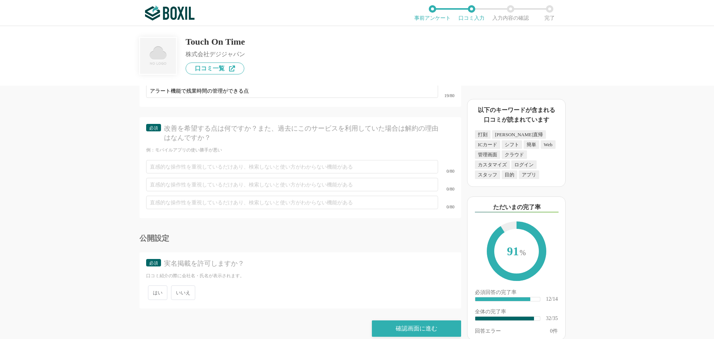
click at [186, 285] on span "いいえ" at bounding box center [183, 292] width 24 height 14
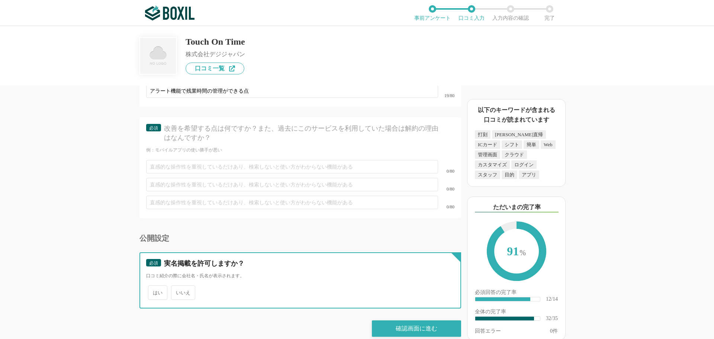
click at [178, 286] on input "いいえ" at bounding box center [175, 288] width 5 height 5
radio input "true"
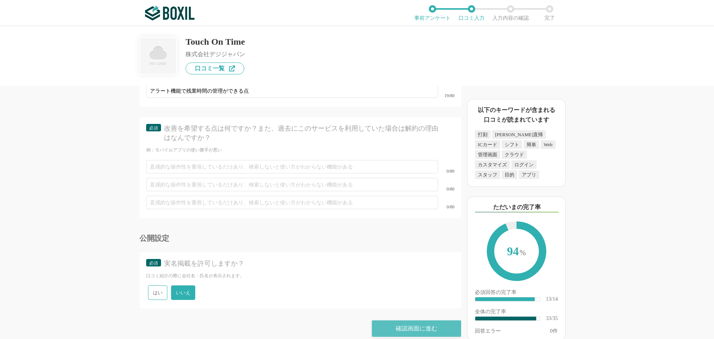
click at [409, 322] on div "確認画面に進む" at bounding box center [416, 328] width 89 height 16
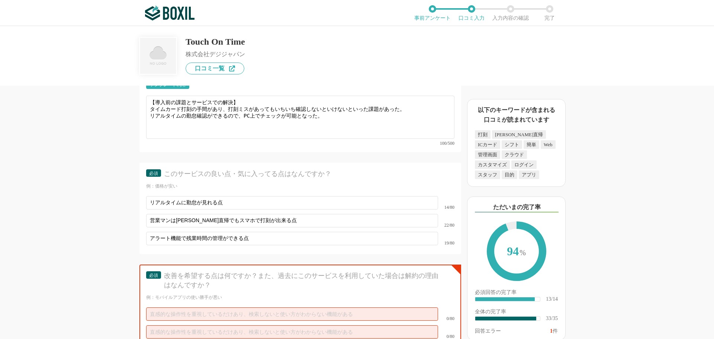
scroll to position [2198, 0]
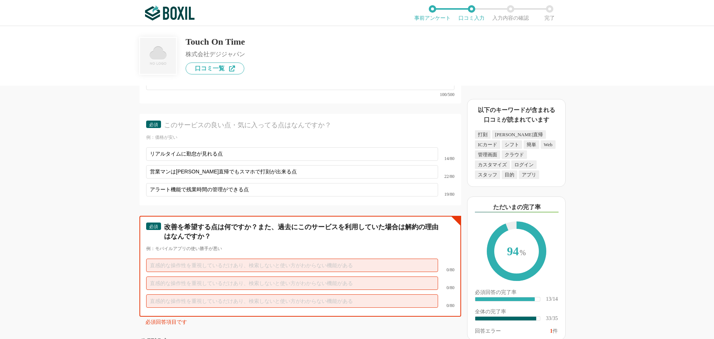
click at [181, 258] on input "text" at bounding box center [292, 264] width 292 height 13
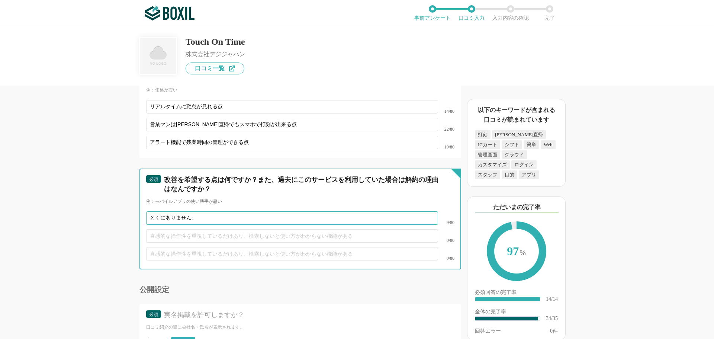
scroll to position [2296, 0]
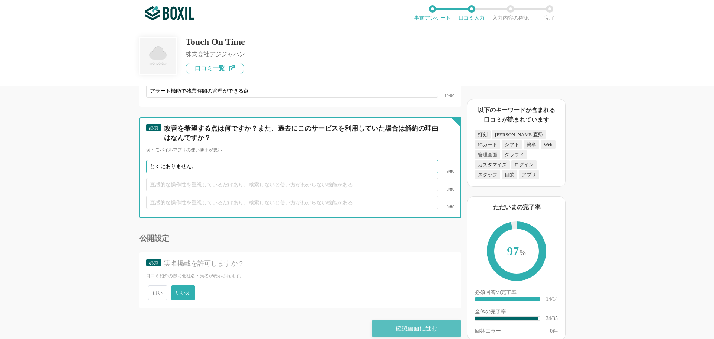
type input "とくにありません。"
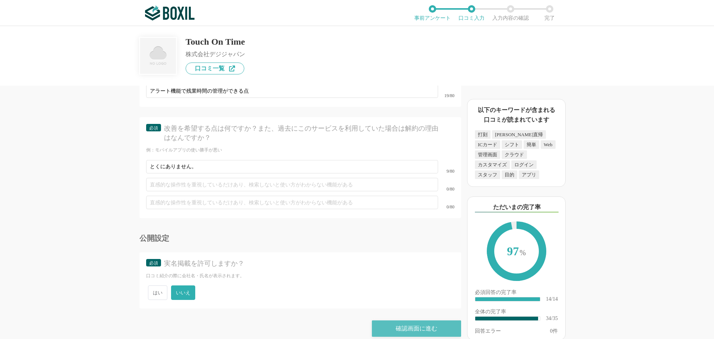
click at [395, 321] on div "確認画面に進む" at bounding box center [416, 328] width 89 height 16
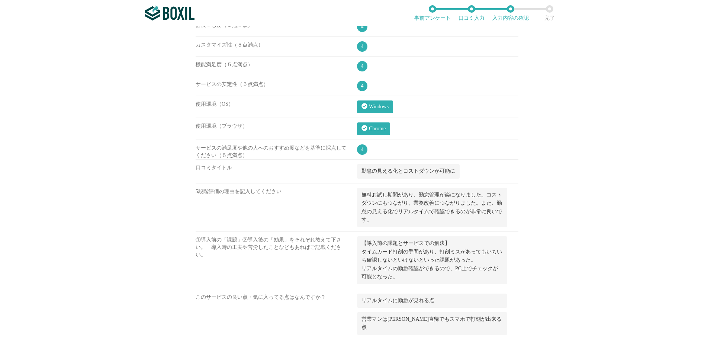
scroll to position [915, 0]
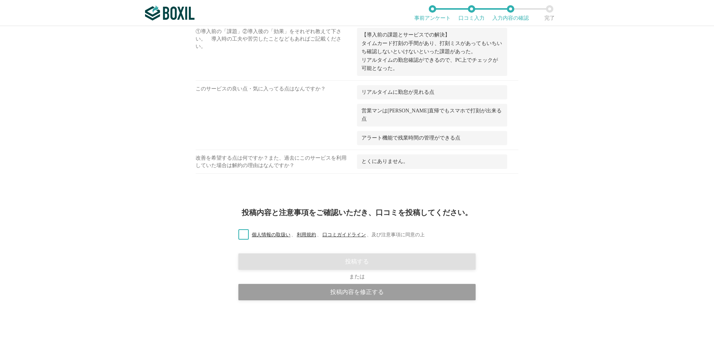
click at [242, 234] on label "個人情報の取扱い 、 利用規約 、 口コミガイドライン 、 及び注意事項に同意の上" at bounding box center [328, 235] width 192 height 8
click at [0, 0] on input "個人情報の取扱い 、 利用規約 、 口コミガイドライン 、 及び注意事項に同意の上" at bounding box center [0, 0] width 0 height 0
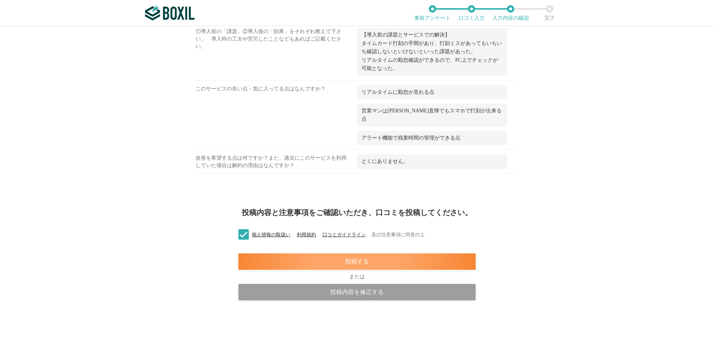
click at [322, 261] on div "投稿する" at bounding box center [356, 261] width 237 height 16
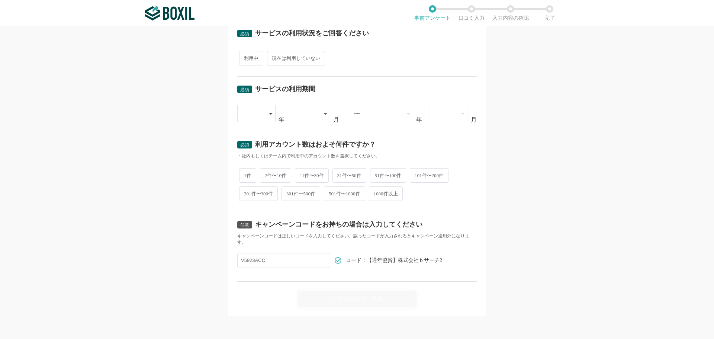
scroll to position [142, 0]
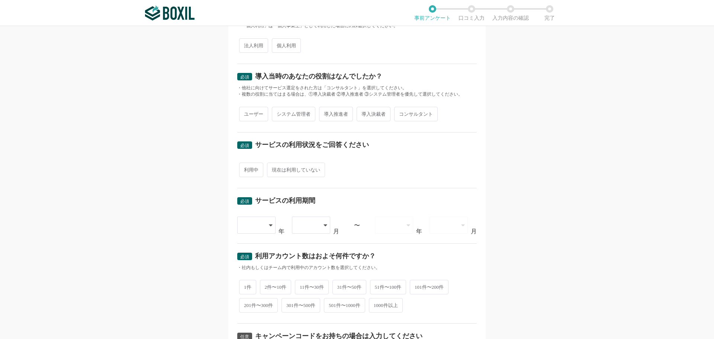
click at [252, 112] on span "ユーザー" at bounding box center [253, 114] width 29 height 14
click at [246, 112] on input "ユーザー" at bounding box center [243, 110] width 5 height 5
radio input "true"
click at [246, 168] on span "利用中" at bounding box center [251, 169] width 24 height 14
click at [246, 168] on input "利用中" at bounding box center [243, 166] width 5 height 5
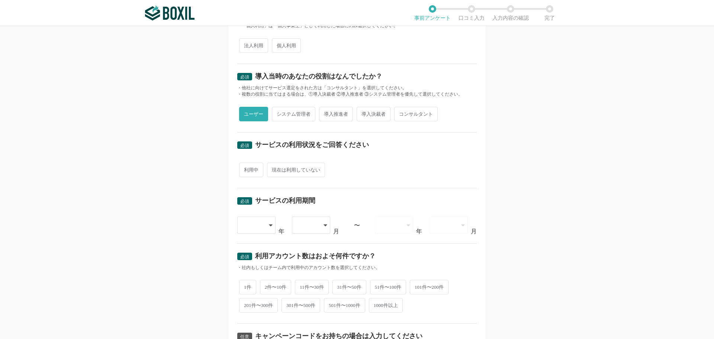
radio input "true"
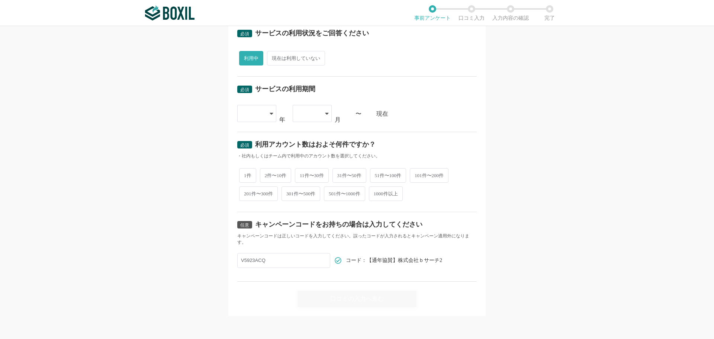
click at [263, 113] on div at bounding box center [256, 113] width 39 height 17
click at [250, 185] on span "2022" at bounding box center [249, 185] width 12 height 6
click at [255, 115] on div "2022" at bounding box center [253, 114] width 22 height 16
click at [256, 203] on li "2023" at bounding box center [256, 203] width 39 height 18
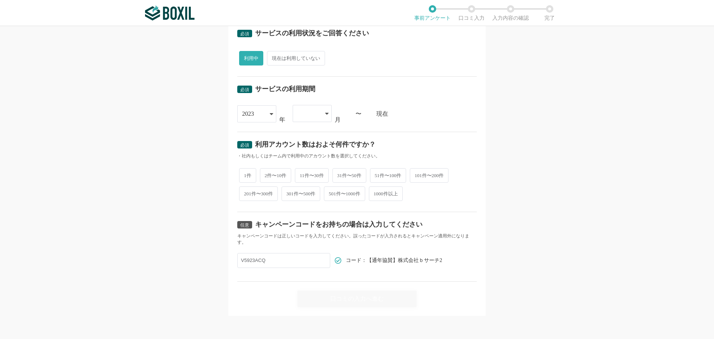
click at [307, 107] on div at bounding box center [308, 113] width 22 height 16
click at [305, 205] on li "05" at bounding box center [312, 206] width 39 height 18
click at [271, 177] on span "2件〜10件" at bounding box center [276, 174] width 32 height 14
click at [267, 173] on input "2件〜10件" at bounding box center [264, 170] width 5 height 5
radio input "true"
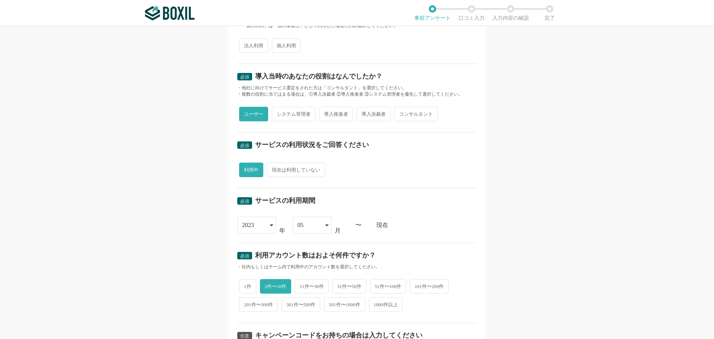
scroll to position [68, 0]
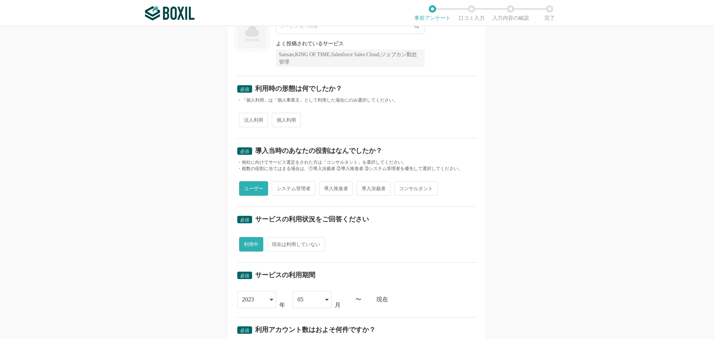
click at [257, 116] on span "法人利用" at bounding box center [253, 120] width 29 height 14
click at [246, 116] on input "法人利用" at bounding box center [243, 116] width 5 height 5
radio input "true"
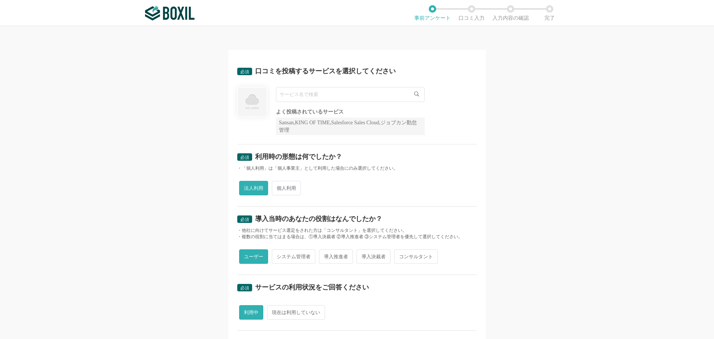
click at [293, 93] on input "text" at bounding box center [350, 94] width 149 height 15
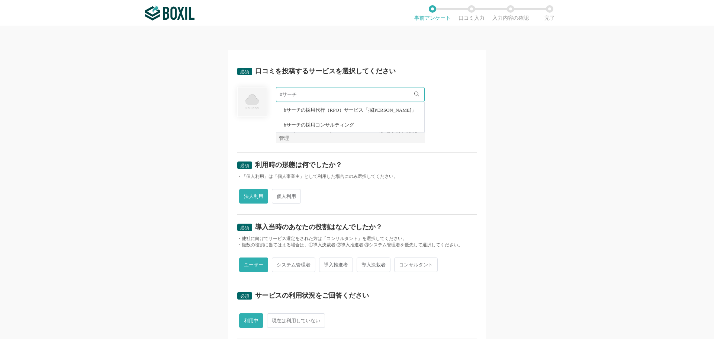
scroll to position [74, 0]
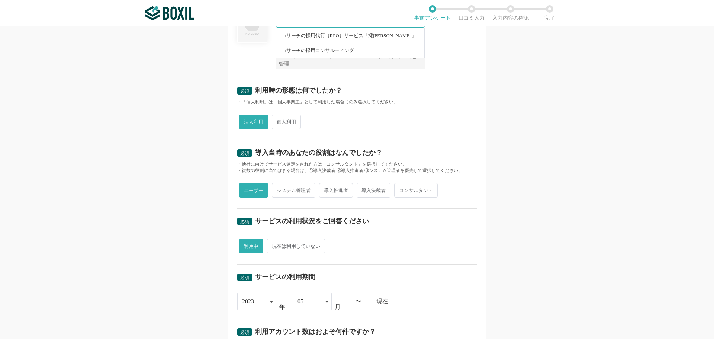
click at [319, 52] on span "bサーチの採用コンサルティング" at bounding box center [319, 50] width 70 height 5
type input "bサーチの採用コンサルティング"
radio input "false"
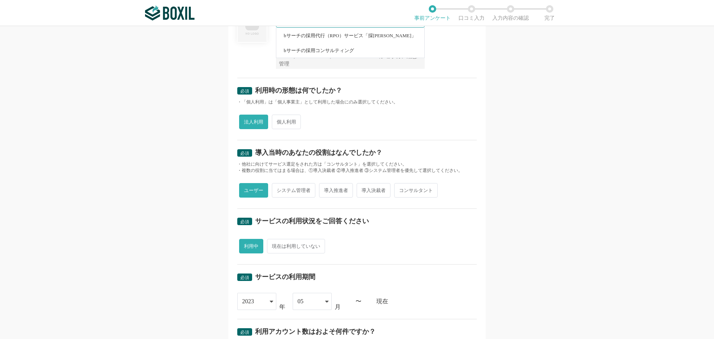
radio input "false"
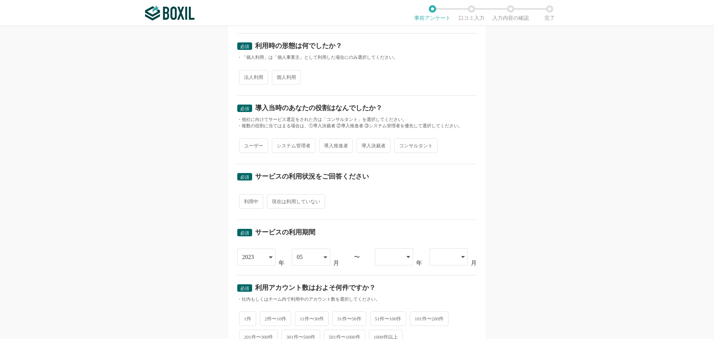
scroll to position [112, 0]
click at [248, 78] on span "法人利用" at bounding box center [253, 76] width 29 height 14
click at [246, 75] on input "法人利用" at bounding box center [243, 72] width 5 height 5
radio input "true"
click at [246, 145] on span "ユーザー" at bounding box center [253, 145] width 29 height 14
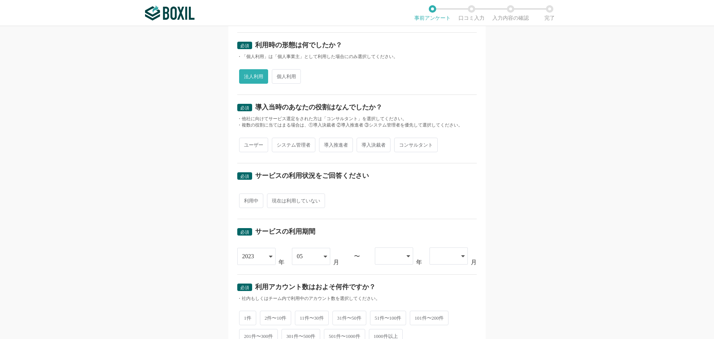
click at [246, 144] on input "ユーザー" at bounding box center [243, 141] width 5 height 5
radio input "true"
click at [241, 204] on span "利用中" at bounding box center [251, 200] width 24 height 14
click at [241, 199] on input "利用中" at bounding box center [243, 196] width 5 height 5
radio input "true"
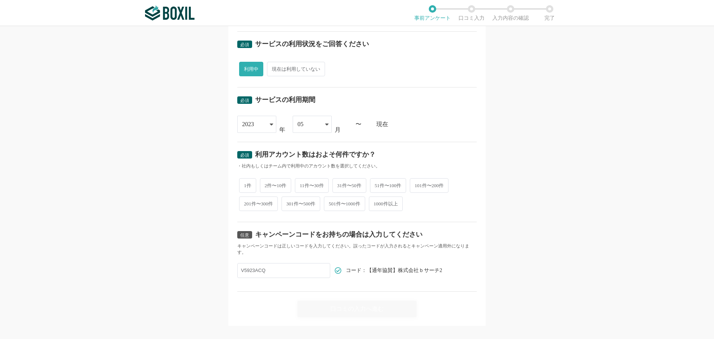
scroll to position [254, 0]
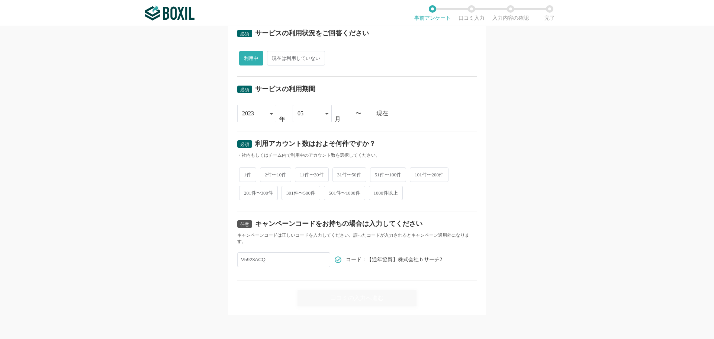
click at [267, 172] on span "2件〜10件" at bounding box center [276, 174] width 32 height 14
click at [267, 172] on input "2件〜10件" at bounding box center [264, 170] width 5 height 5
radio input "true"
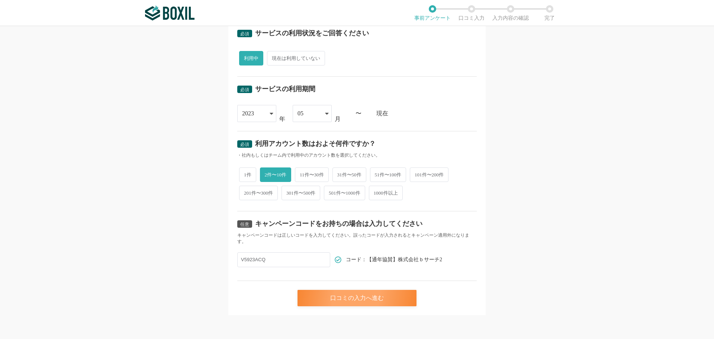
click at [344, 294] on div "口コミの入力へ進む" at bounding box center [356, 298] width 119 height 16
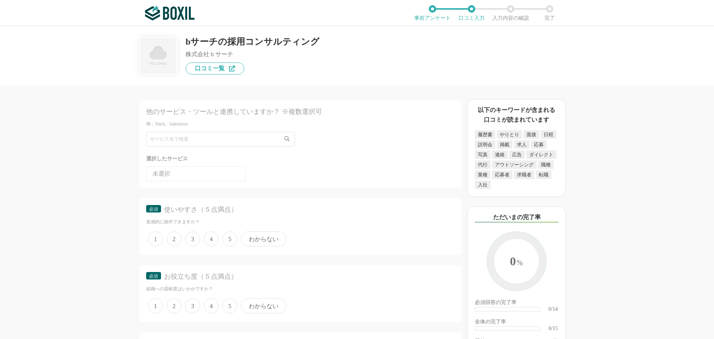
click at [210, 239] on span "4" at bounding box center [211, 238] width 15 height 15
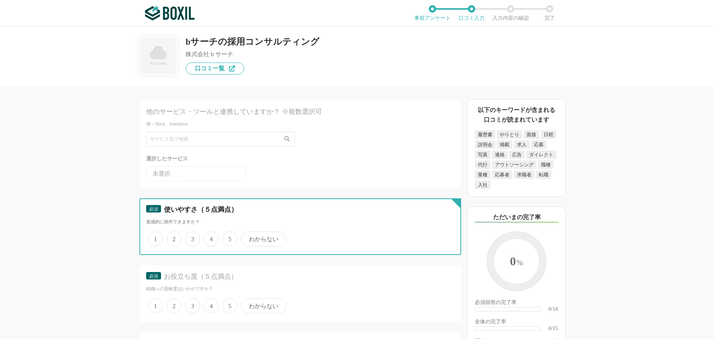
click at [210, 237] on input "4" at bounding box center [208, 234] width 5 height 5
radio input "true"
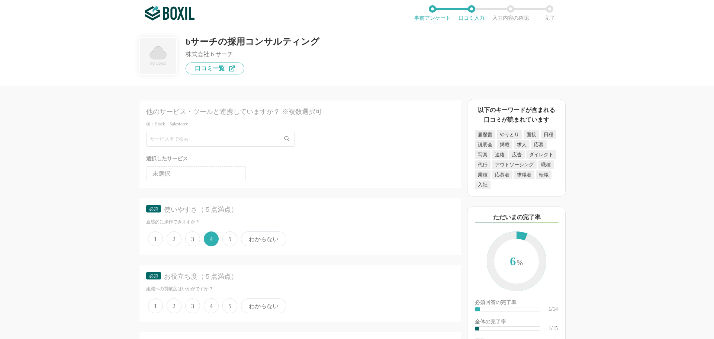
click at [212, 306] on span "4" at bounding box center [211, 305] width 15 height 15
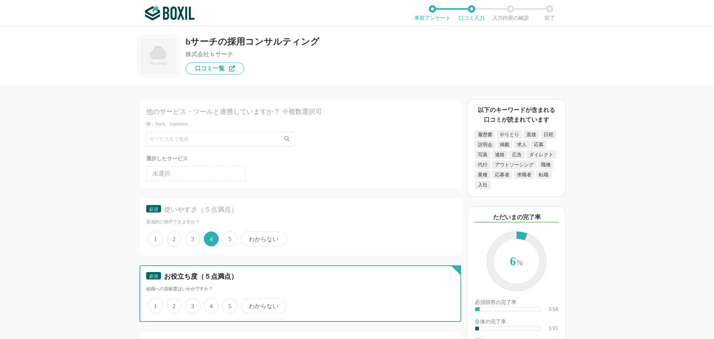
click at [210, 304] on input "4" at bounding box center [208, 301] width 5 height 5
radio input "true"
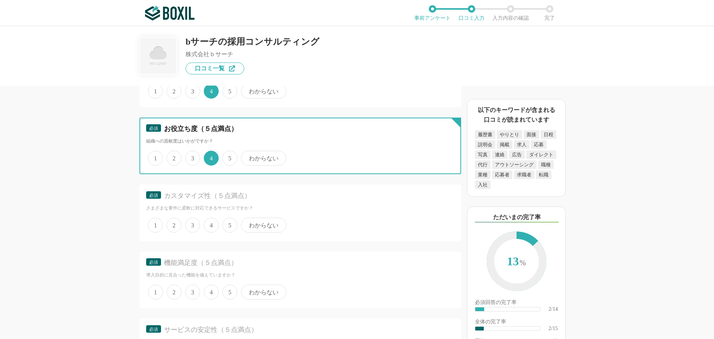
scroll to position [149, 0]
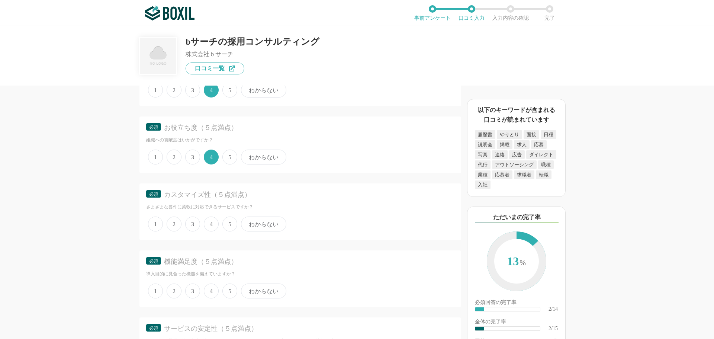
click at [210, 224] on span "4" at bounding box center [211, 223] width 15 height 15
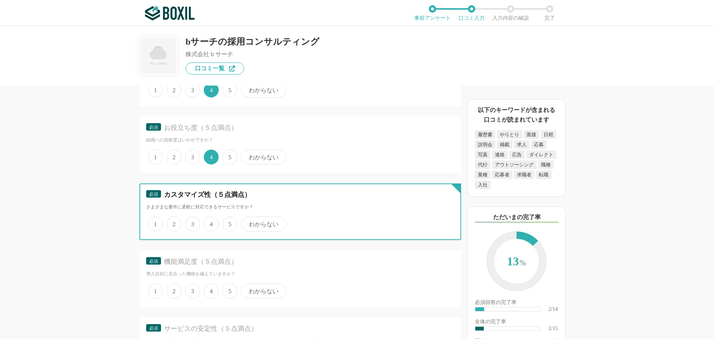
click at [210, 222] on input "4" at bounding box center [208, 219] width 5 height 5
radio input "true"
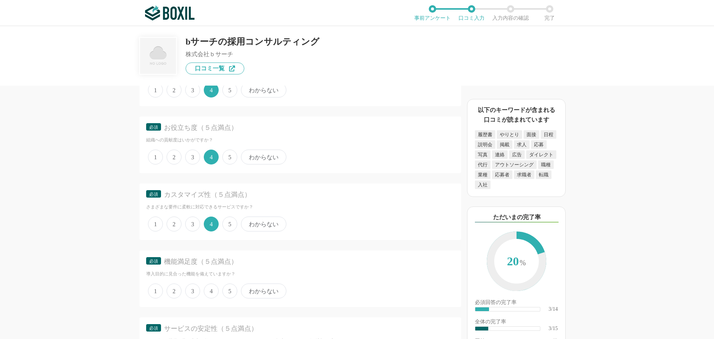
click at [194, 293] on span "3" at bounding box center [192, 290] width 15 height 15
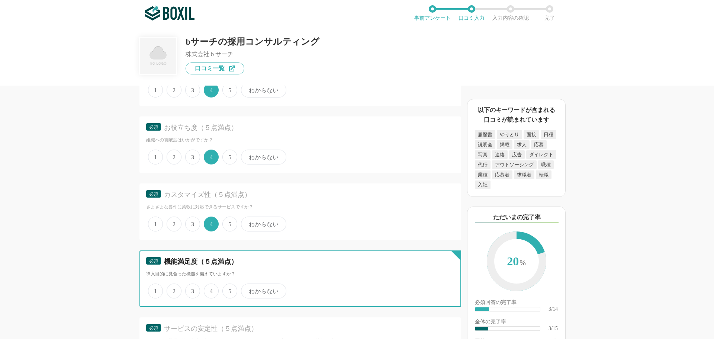
click at [192, 289] on input "3" at bounding box center [189, 286] width 5 height 5
radio input "true"
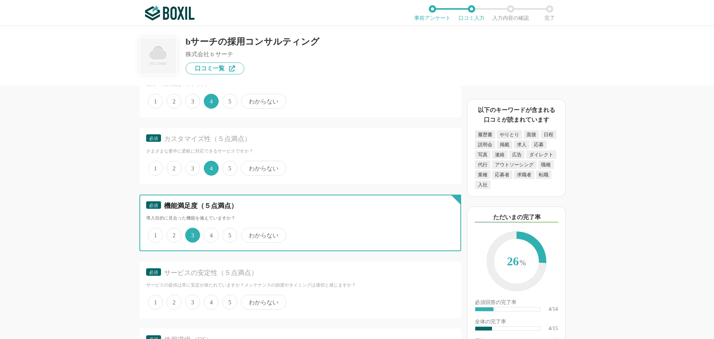
scroll to position [260, 0]
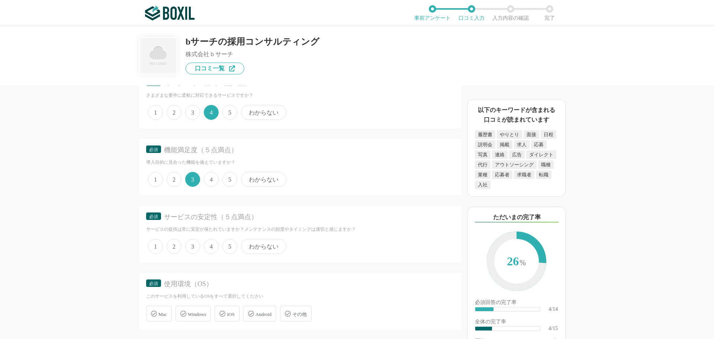
click at [212, 244] on span "4" at bounding box center [211, 246] width 15 height 15
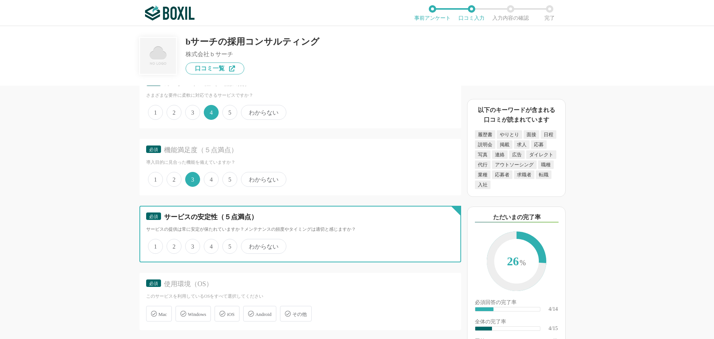
click at [210, 244] on input "4" at bounding box center [208, 242] width 5 height 5
radio input "true"
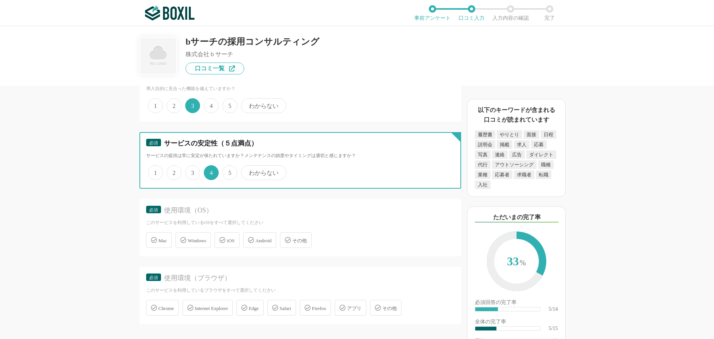
scroll to position [335, 0]
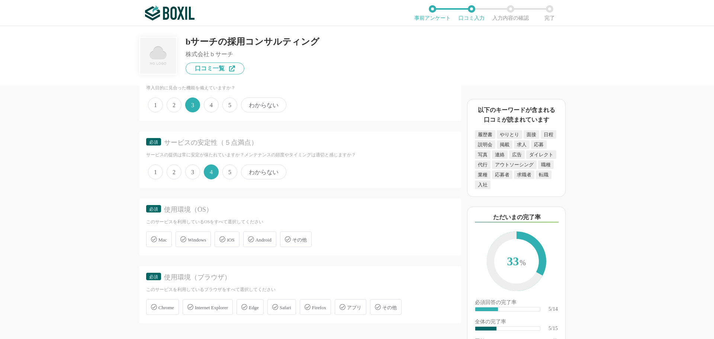
click at [199, 240] on span "Windows" at bounding box center [197, 240] width 18 height 6
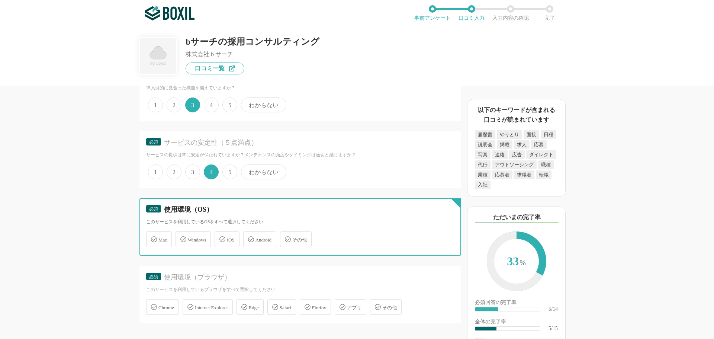
click at [182, 237] on input "Windows" at bounding box center [179, 234] width 5 height 5
checkbox input "true"
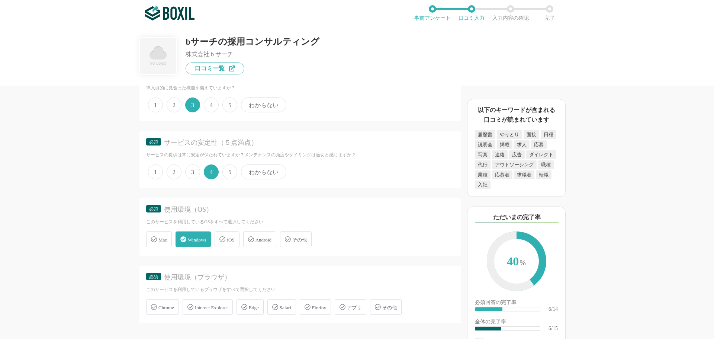
click at [167, 309] on span "Chrome" at bounding box center [166, 307] width 16 height 6
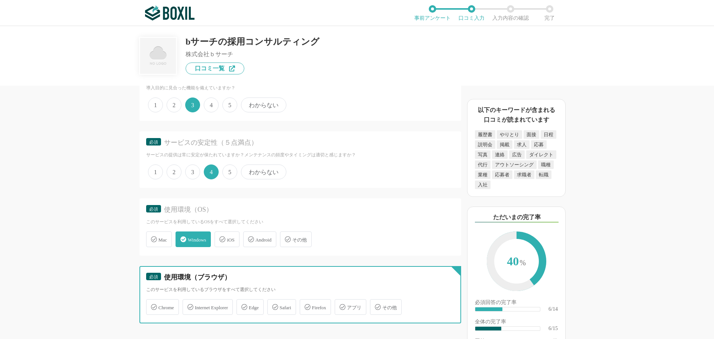
click at [152, 305] on input "Chrome" at bounding box center [150, 302] width 5 height 5
checkbox input "true"
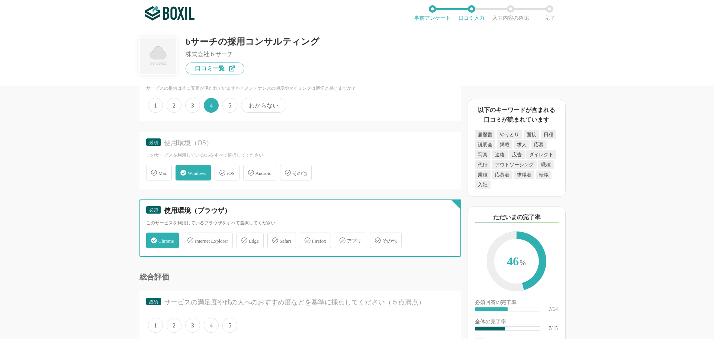
scroll to position [483, 0]
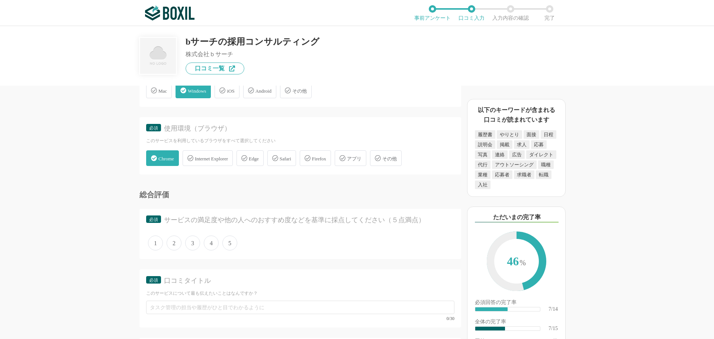
click at [215, 242] on span "4" at bounding box center [211, 242] width 15 height 15
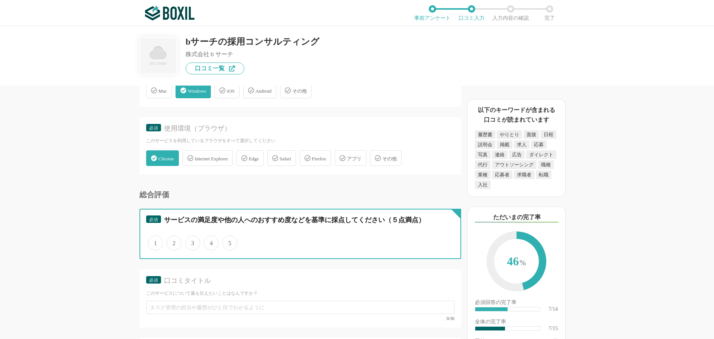
click at [210, 241] on input "4" at bounding box center [208, 238] width 5 height 5
radio input "true"
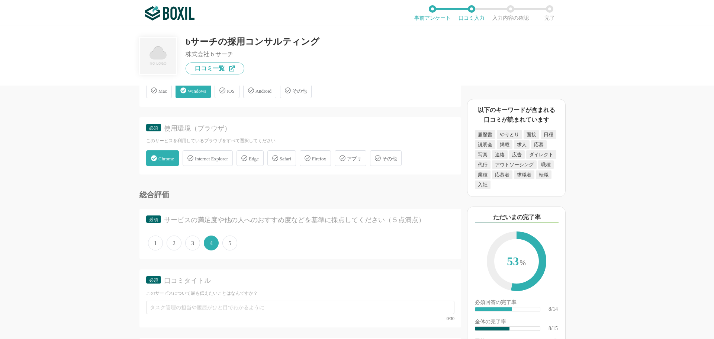
click at [226, 243] on span "5" at bounding box center [229, 242] width 15 height 15
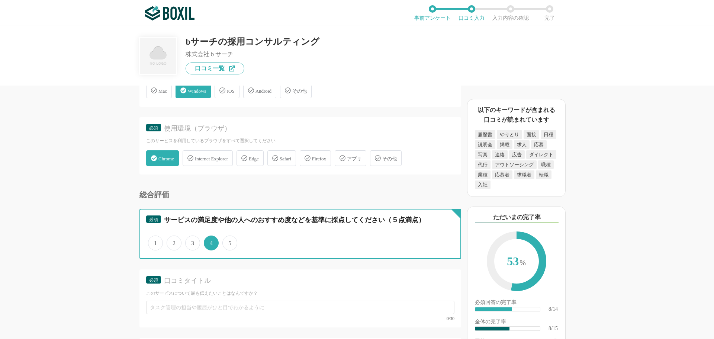
click at [226, 241] on input "5" at bounding box center [226, 238] width 5 height 5
radio input "true"
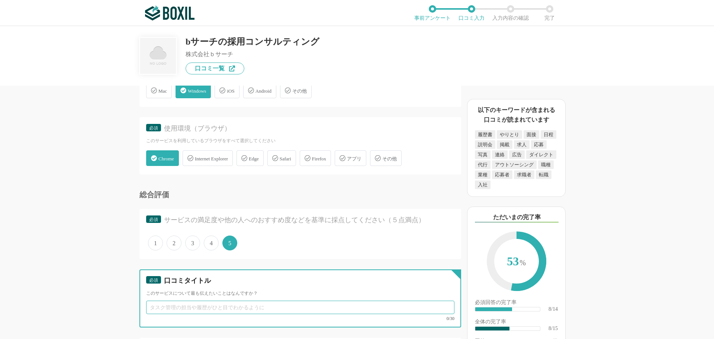
click at [167, 305] on input "text" at bounding box center [300, 306] width 308 height 13
paste input "コスト最適化と質の高い人材確保、入社後の定着支援、客観的な視点での戦略立案、そして運用・実行のプロによる手厚いサポート"
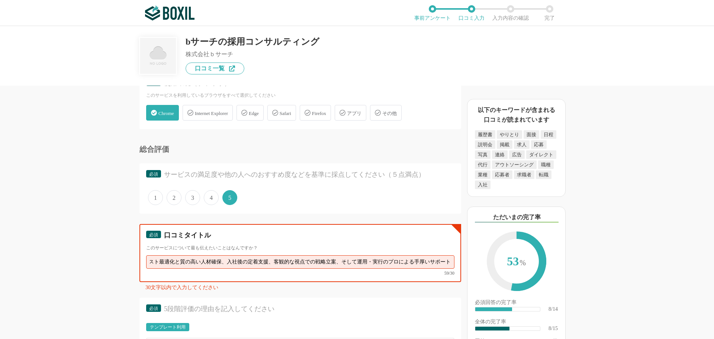
scroll to position [595, 0]
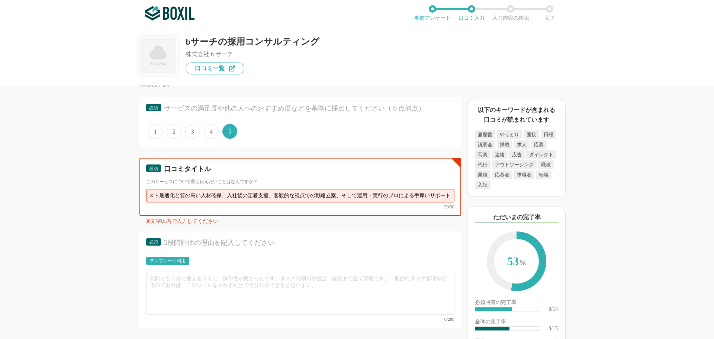
click at [351, 196] on input "コスト最適化と質の高い人材確保、入社後の定着支援、客観的な視点での戦略立案、そして運用・実行のプロによる手厚いサポート" at bounding box center [300, 195] width 308 height 13
click at [354, 197] on input "コスト最適化と質の高い人材確保、運用・実行のプロによる手厚いサポート" at bounding box center [300, 195] width 308 height 13
click at [344, 194] on input "コスト最適化と質の高い人材確保、運用・実行のプロによる手厚いサポート" at bounding box center [300, 195] width 308 height 13
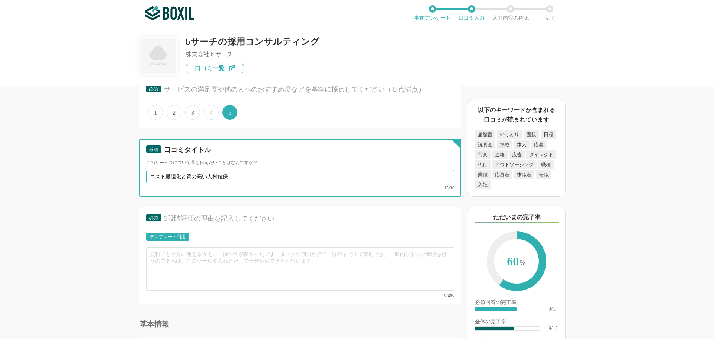
scroll to position [632, 0]
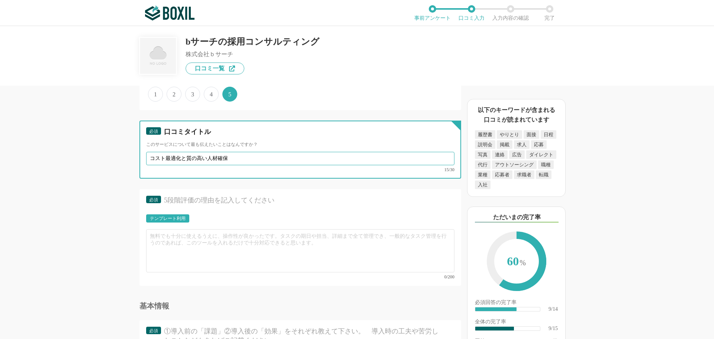
type input "コスト最適化と質の高い人材確保"
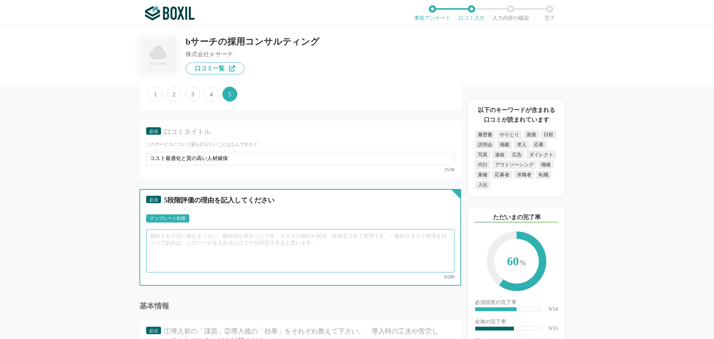
click at [170, 234] on textarea at bounding box center [300, 250] width 308 height 43
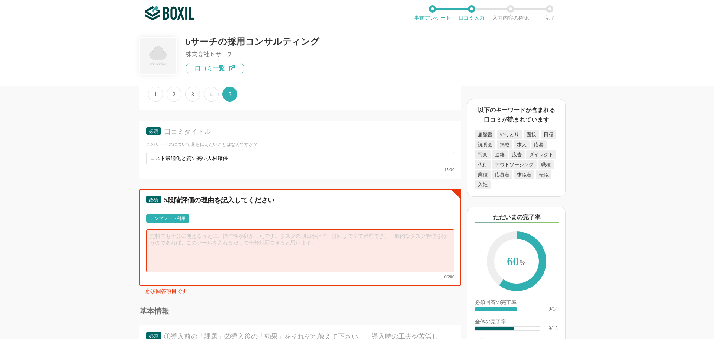
click at [183, 238] on textarea at bounding box center [300, 250] width 308 height 43
paste textarea "ウェブマーケティングを駆使した効果的な求人活動で最適な人材を見つけ出し、採用LPや適性検査の活用でミスマッチを防ぎ、入社後の活躍までを見据えた支援を"
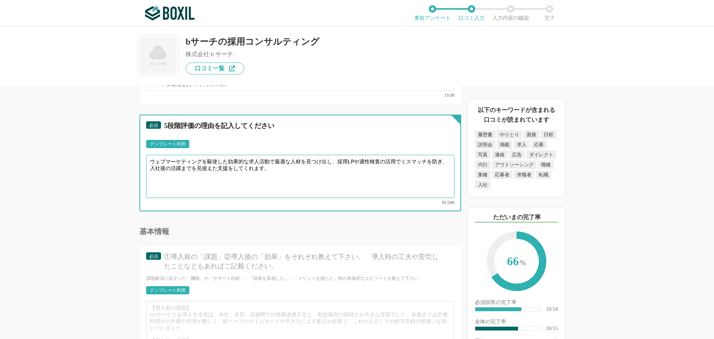
scroll to position [744, 0]
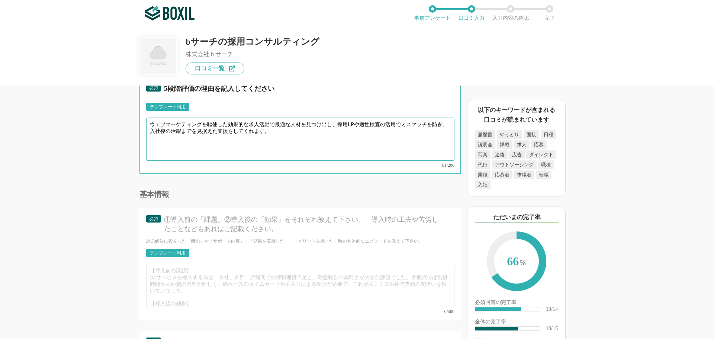
type textarea "ウェブマーケティングを駆使した効果的な求人活動で最適な人材を見つけ出し、採用LPや適性検査の活用でミスマッチを防ぎ、入社後の活躍までを見据えた支援をしてくれま…"
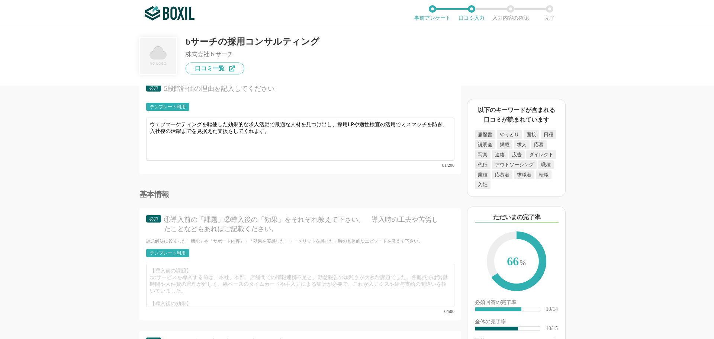
click at [172, 251] on div "テンプレート利用" at bounding box center [168, 253] width 36 height 4
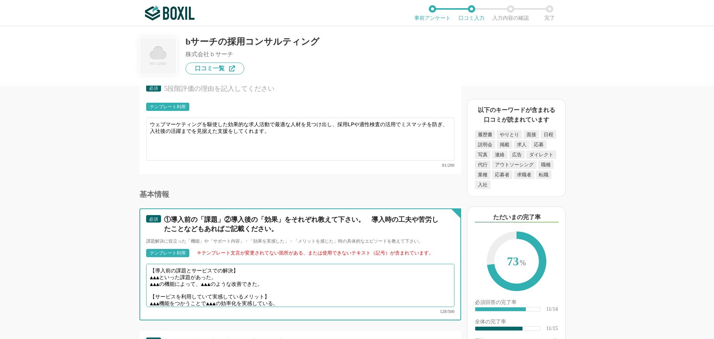
drag, startPoint x: 275, startPoint y: 280, endPoint x: 148, endPoint y: 270, distance: 126.8
click at [148, 270] on textarea "【導入前の課題とサービスでの解決】 ▲▲▲といった課題があった。 ▲▲▲の機能によって、▲▲▲のような改善できた。 【サービスを利用していて実感しているメリッ…" at bounding box center [300, 285] width 308 height 43
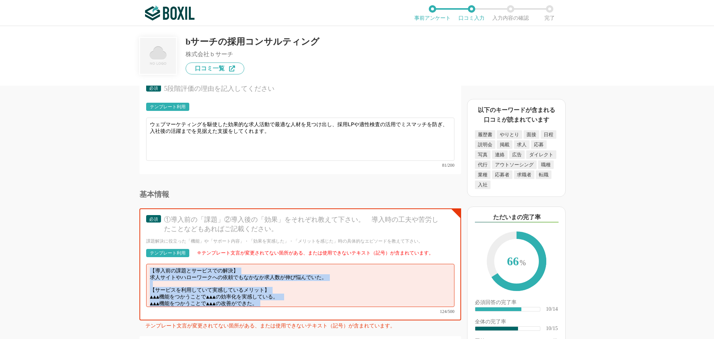
drag, startPoint x: 280, startPoint y: 299, endPoint x: 214, endPoint y: 290, distance: 66.8
click at [197, 288] on div "【導入前の課題とサービスでの解決】 求人サイトやハローワークへの依頼でもなかなか求人数が伸び悩んでいた。 【サービスを利用していて実感しているメリット】 ▲▲…" at bounding box center [300, 289] width 308 height 50
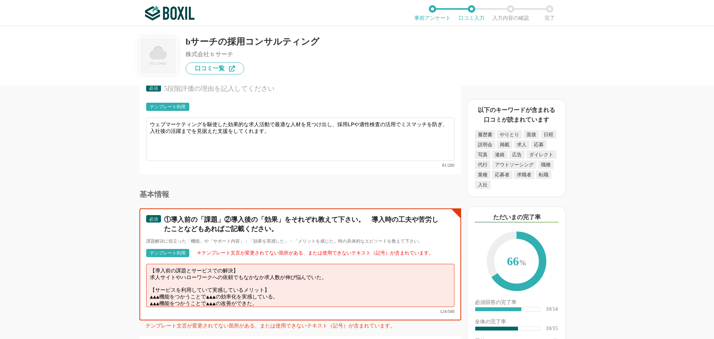
drag, startPoint x: 221, startPoint y: 283, endPoint x: 143, endPoint y: 281, distance: 77.7
click at [143, 281] on div "必須 ①導入前の「課題」②導入後の「効果」をそれぞれ教えて下さい。　導入時の工夫や苦労したことなどもあればご記載ください。 課題解決に役立った「機能」や「サポ…" at bounding box center [300, 264] width 322 height 112
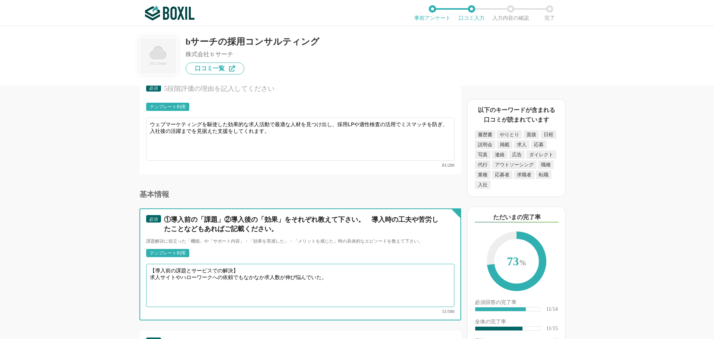
type textarea "【導入前の課題とサービスでの解決】 求人サイトやハローワークへの依頼でもなかなか求人数が伸び悩んでいた。"
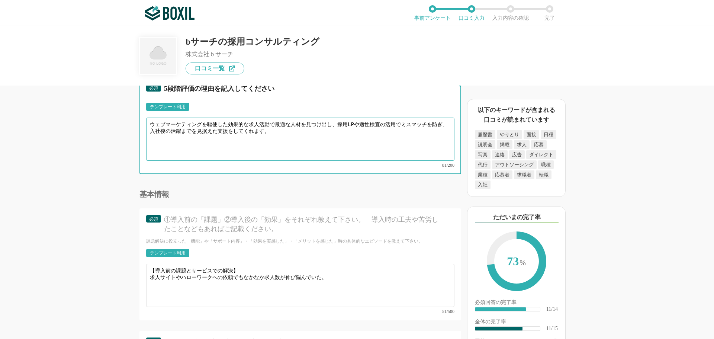
click at [284, 130] on textarea "ウェブマーケティングを駆使した効果的な求人活動で最適な人材を見つけ出し、採用LPや適性検査の活用でミスマッチを防ぎ、入社後の活躍までを見据えた支援をしてくれま…" at bounding box center [300, 138] width 308 height 43
type textarea "ウェブマーケティングを駆使した効果的な求人活動で最適な人材を見つけ出し、採用LPや適性検査の活用でミスマッチを防ぎ、入社後の活躍までを見据えた支援をしてくれる…"
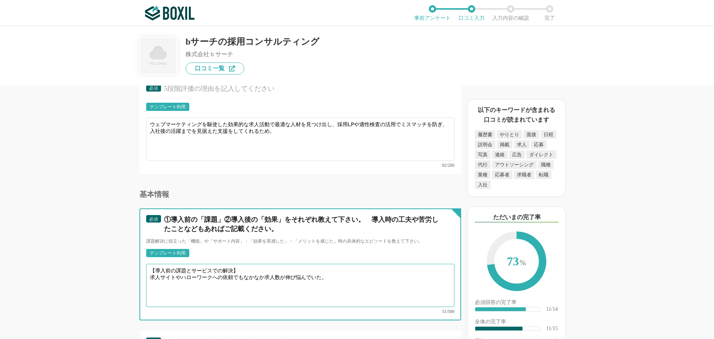
click at [336, 273] on textarea "【導入前の課題とサービスでの解決】 求人サイトやハローワークへの依頼でもなかなか求人数が伸び悩んでいた。" at bounding box center [300, 285] width 308 height 43
click at [332, 274] on textarea "【導入前の課題とサービスでの解決】 求人サイトやハローワークへの依頼でもなかなか求人数が伸び悩んでいた。" at bounding box center [300, 285] width 308 height 43
click at [156, 278] on textarea "【導入前の課題とサービスでの解決】 求人サイトやハローワークへの依頼でもなかなか求人数が伸び悩んでいた。" at bounding box center [300, 285] width 308 height 43
paste textarea "採用LPや適性検査の活用でミスマッチを防ぎ"
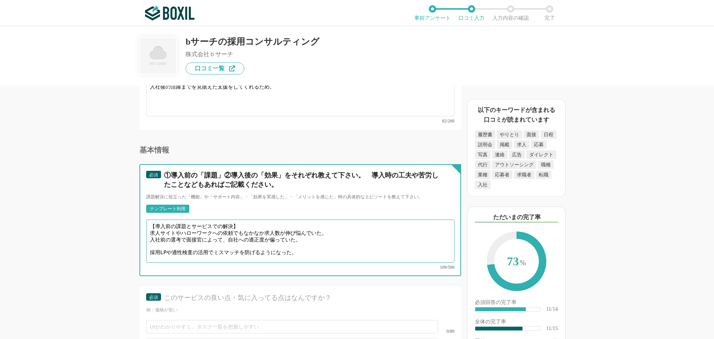
scroll to position [855, 0]
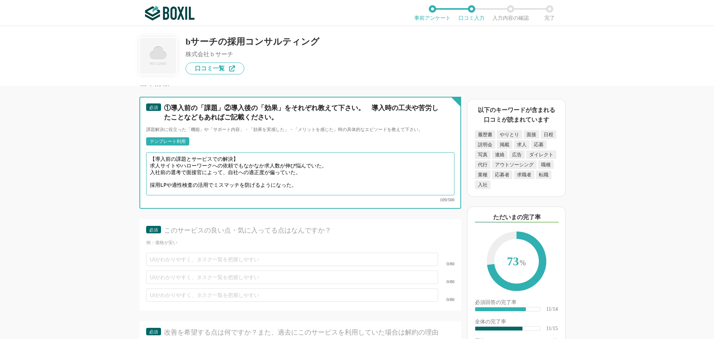
type textarea "【導入前の課題とサービスでの解決】 求人サイトやハローワークへの依頼でもなかなか求人数が伸び悩んでいた。 入社前の選考で面接官によって、自社への適正度が偏って…"
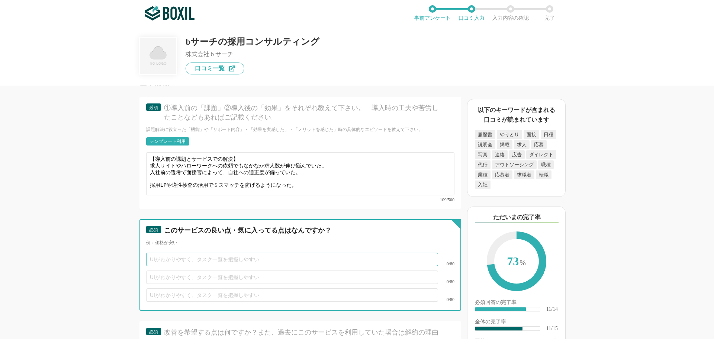
click at [167, 254] on input "text" at bounding box center [292, 258] width 292 height 13
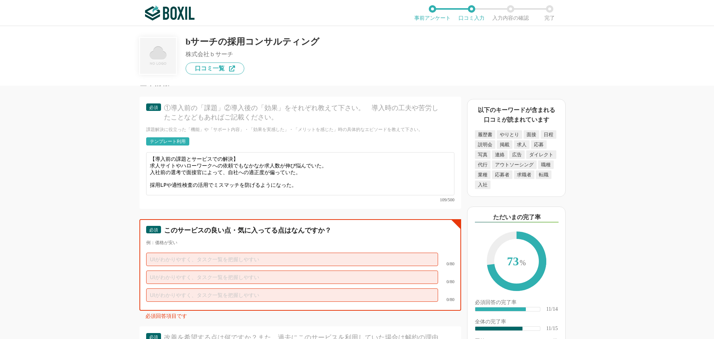
click at [170, 252] on input "text" at bounding box center [292, 258] width 292 height 13
paste input "効果的な求人広告の企画・運用・分析を行うことで、採用コストを最適化し、求める人材の獲得につなげます"
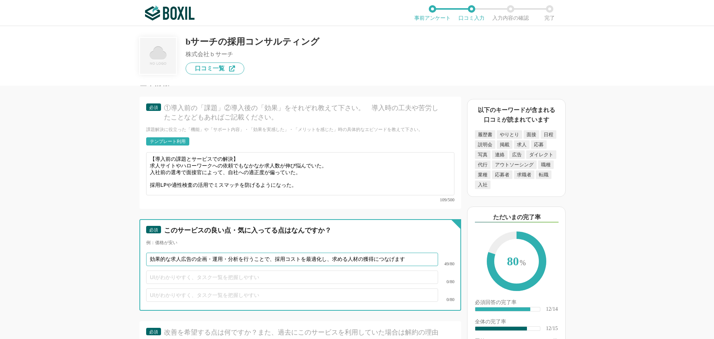
click at [410, 252] on input "効果的な求人広告の企画・運用・分析を行うことで、採用コストを最適化し、求める人材の獲得につなげます" at bounding box center [292, 258] width 292 height 13
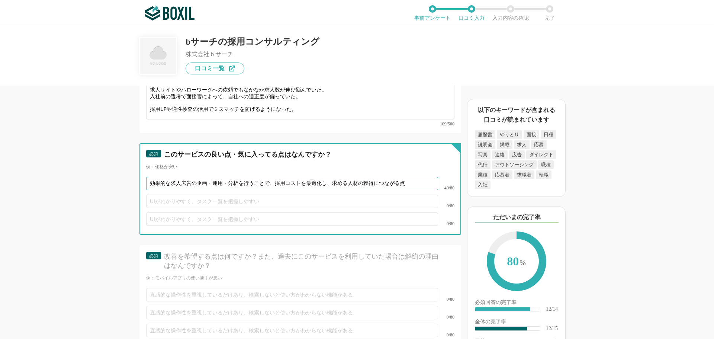
scroll to position [967, 0]
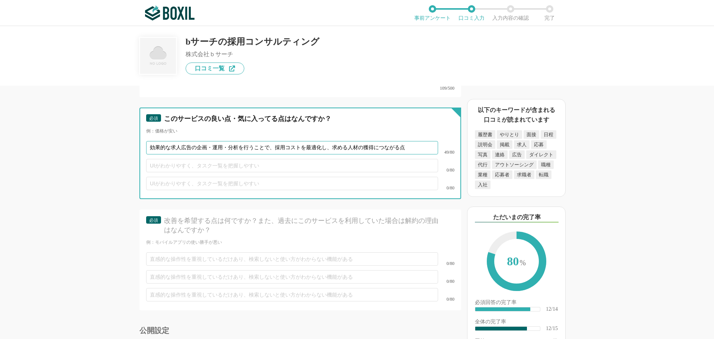
type input "効果的な求人広告の企画・運用・分析を行うことで、採用コストを最適化し、求める人材の獲得につながる点"
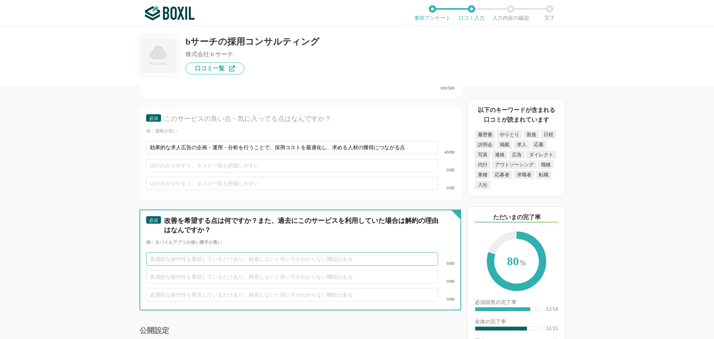
click at [175, 252] on input "text" at bounding box center [292, 258] width 292 height 13
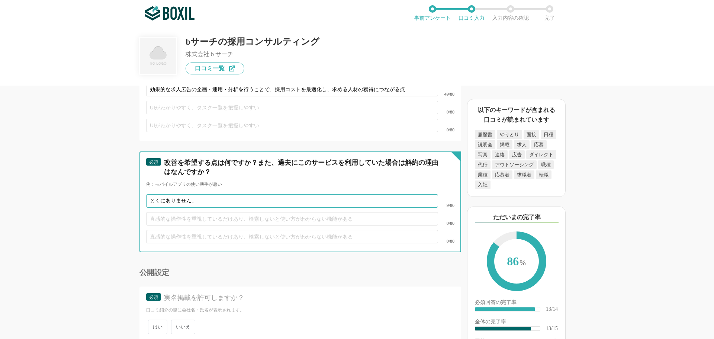
scroll to position [1059, 0]
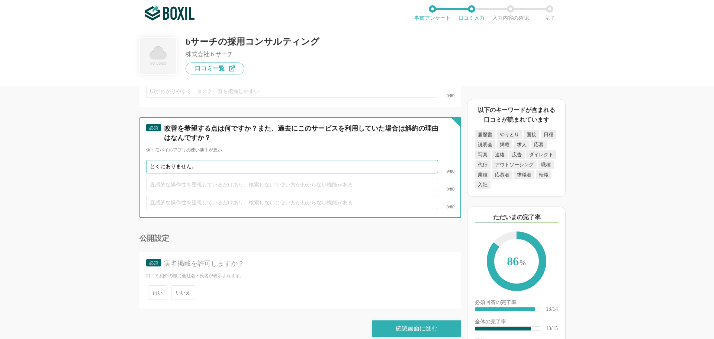
type input "とくにありません。"
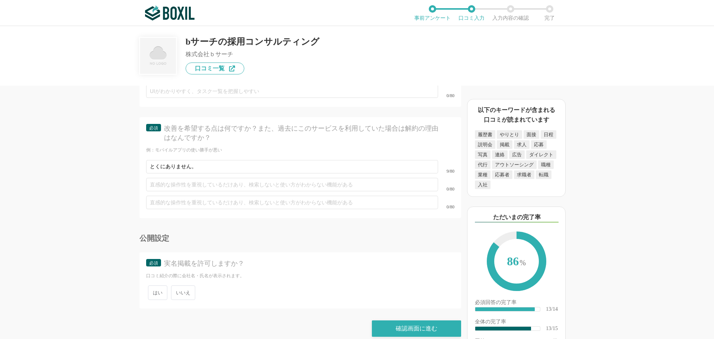
click at [185, 285] on span "いいえ" at bounding box center [183, 292] width 24 height 14
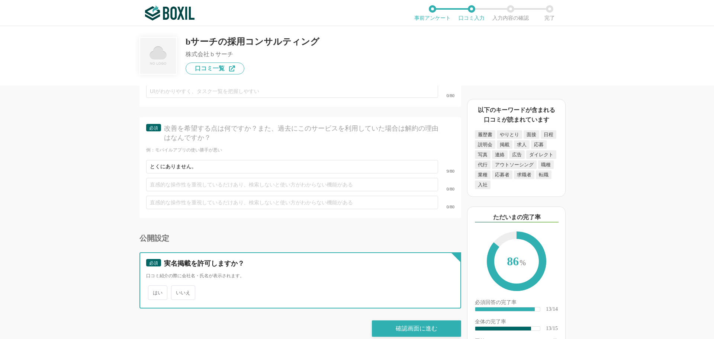
click at [178, 286] on input "いいえ" at bounding box center [175, 288] width 5 height 5
radio input "true"
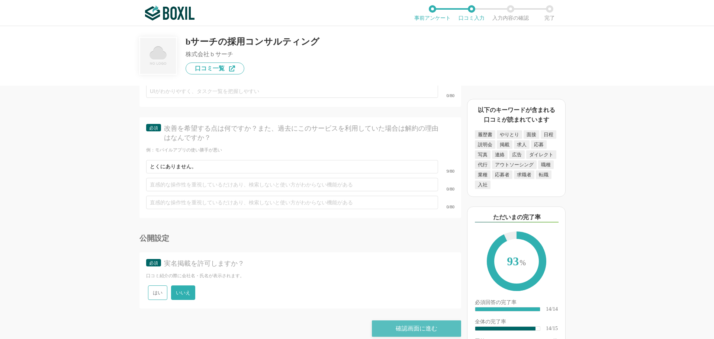
click at [425, 320] on div "確認画面に進む" at bounding box center [416, 328] width 89 height 16
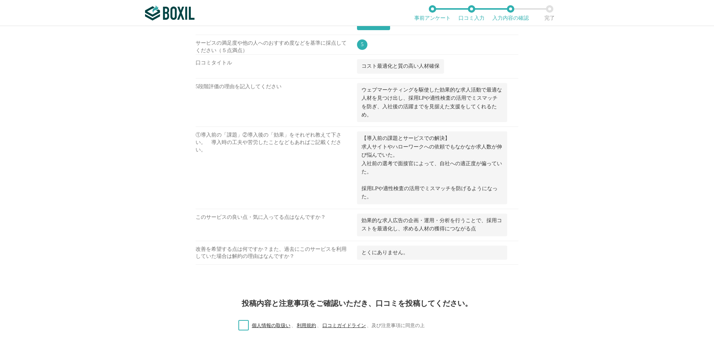
scroll to position [483, 0]
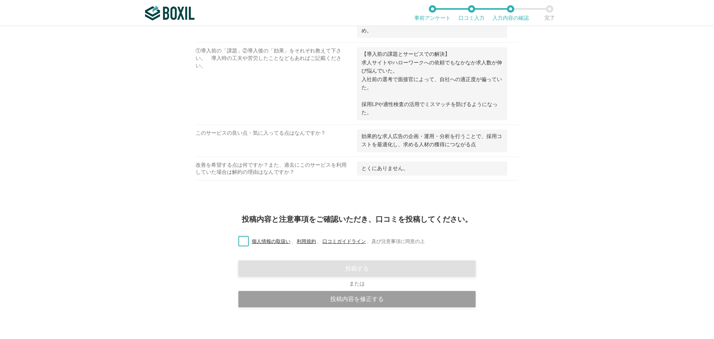
click at [240, 240] on label "個人情報の取扱い 、 利用規約 、 口コミガイドライン 、 及び注意事項に同意の上" at bounding box center [328, 242] width 192 height 8
click at [0, 0] on input "個人情報の取扱い 、 利用規約 、 口コミガイドライン 、 及び注意事項に同意の上" at bounding box center [0, 0] width 0 height 0
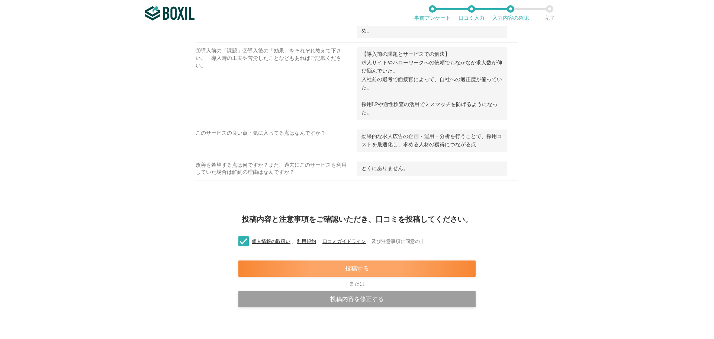
click at [325, 267] on div "投稿する" at bounding box center [356, 268] width 237 height 16
